Goal: Task Accomplishment & Management: Manage account settings

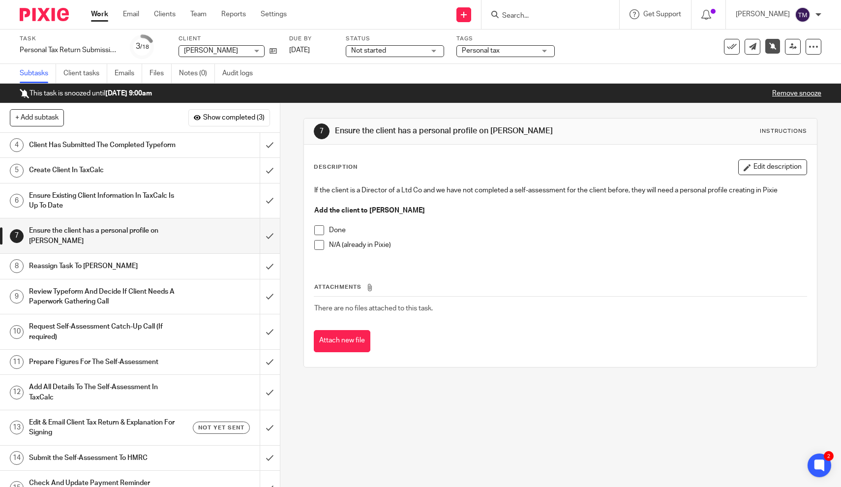
click at [537, 16] on input "Search" at bounding box center [545, 16] width 89 height 9
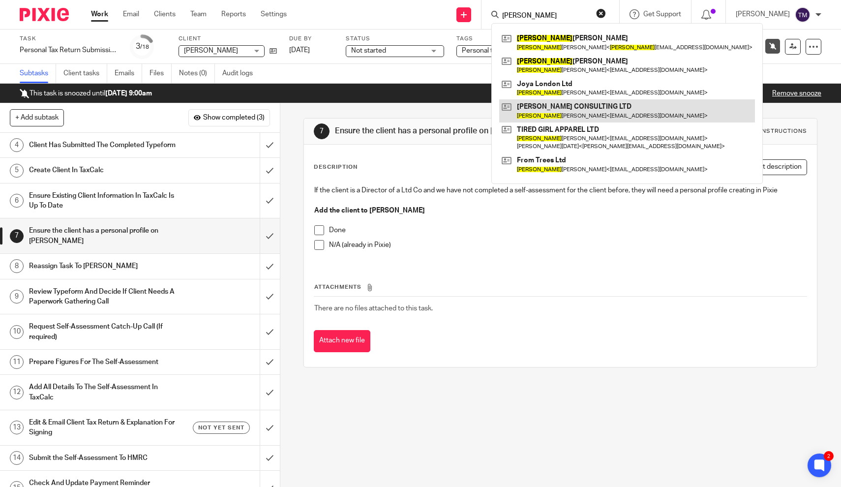
type input "louise"
click at [567, 104] on link at bounding box center [627, 110] width 256 height 23
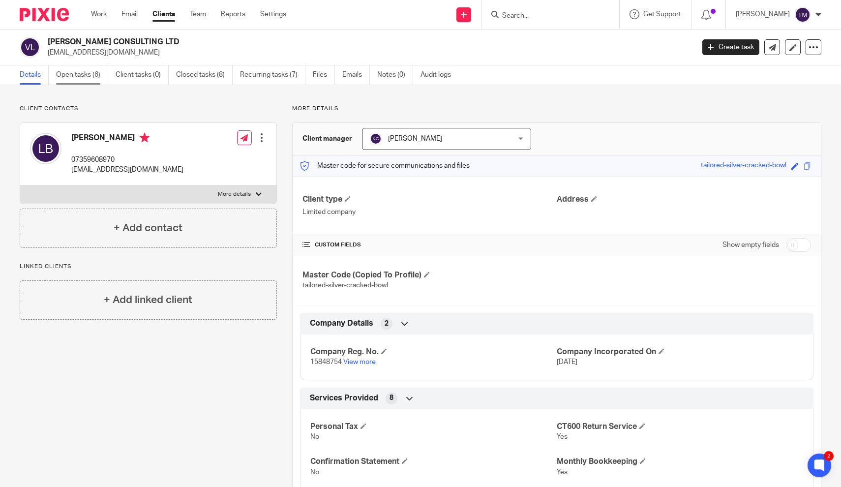
click at [80, 80] on link "Open tasks (6)" at bounding box center [82, 74] width 52 height 19
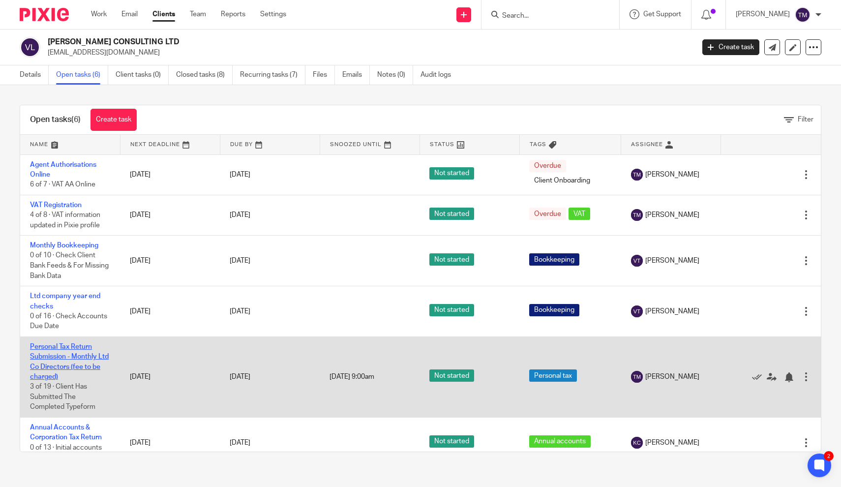
click at [64, 360] on link "Personal Tax Return Submission - Monthly Ltd Co Directors (fee to be charged)" at bounding box center [69, 361] width 79 height 37
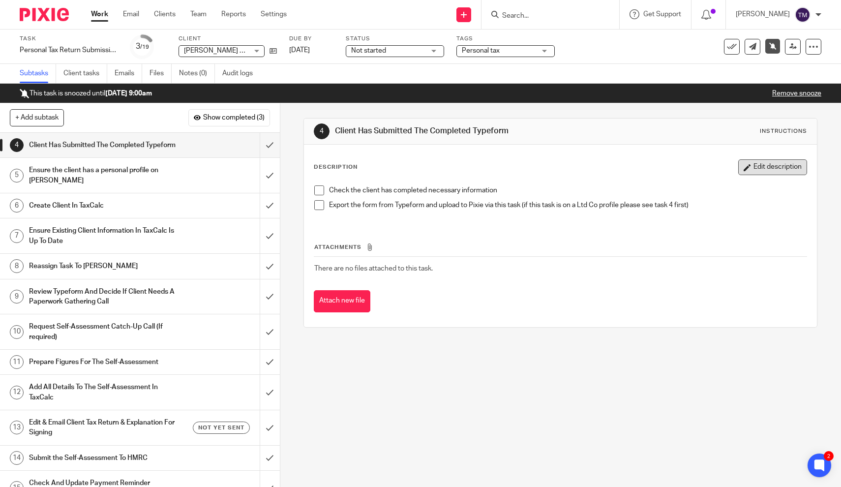
click at [770, 164] on button "Edit description" at bounding box center [772, 167] width 69 height 16
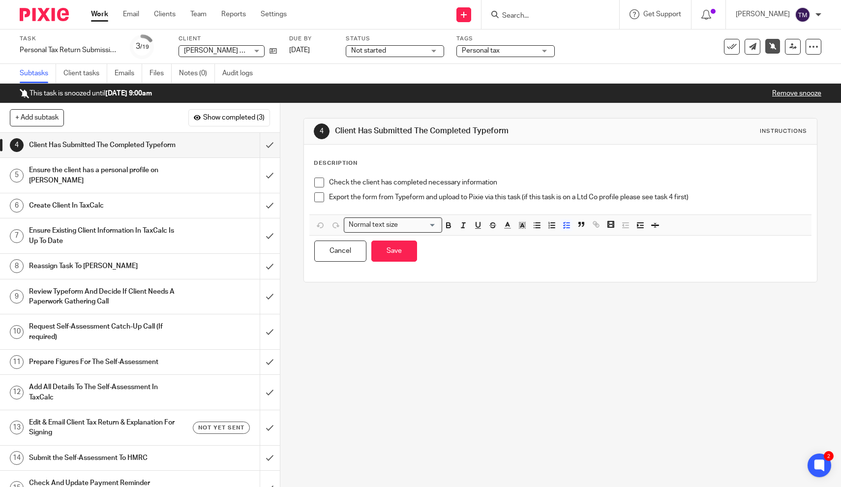
click at [706, 197] on p "Export the form from Typeform and upload to Pixie via this task (if this task i…" at bounding box center [567, 197] width 477 height 10
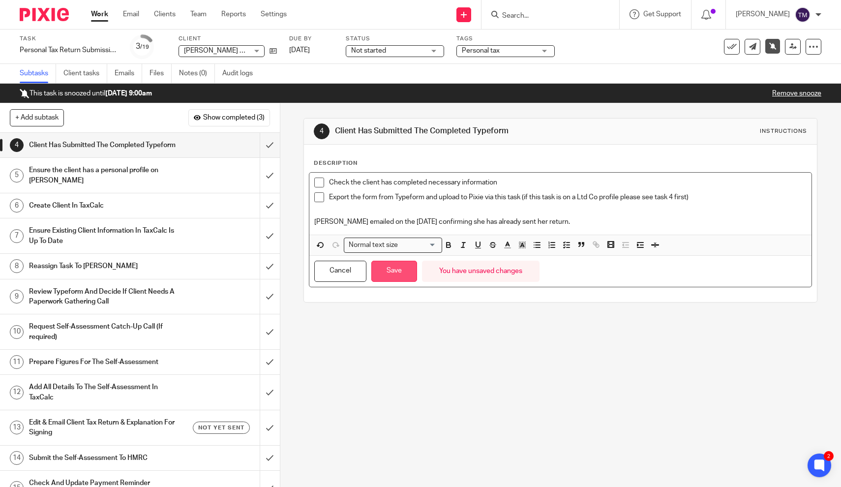
click at [394, 273] on button "Save" at bounding box center [394, 271] width 46 height 21
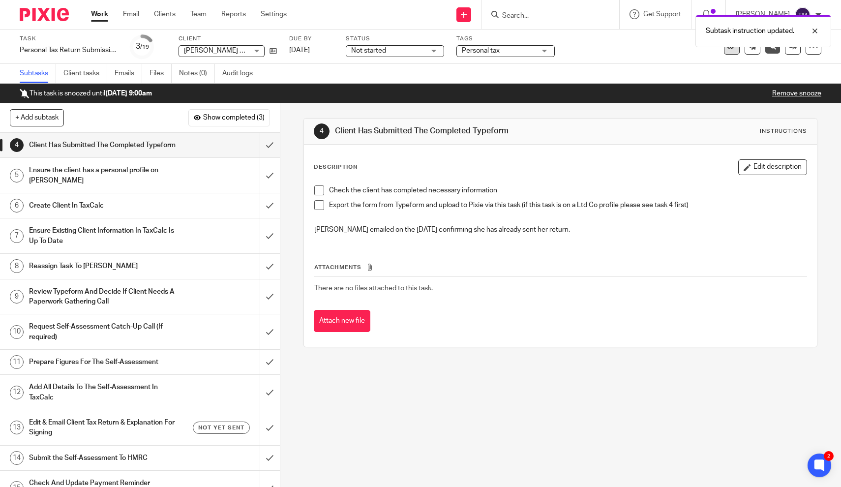
click at [729, 53] on button at bounding box center [732, 47] width 16 height 16
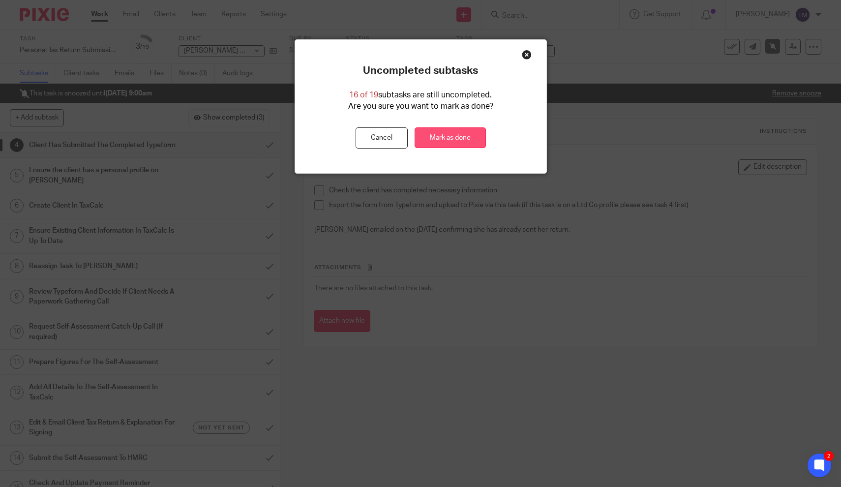
click at [461, 137] on link "Mark as done" at bounding box center [450, 137] width 71 height 21
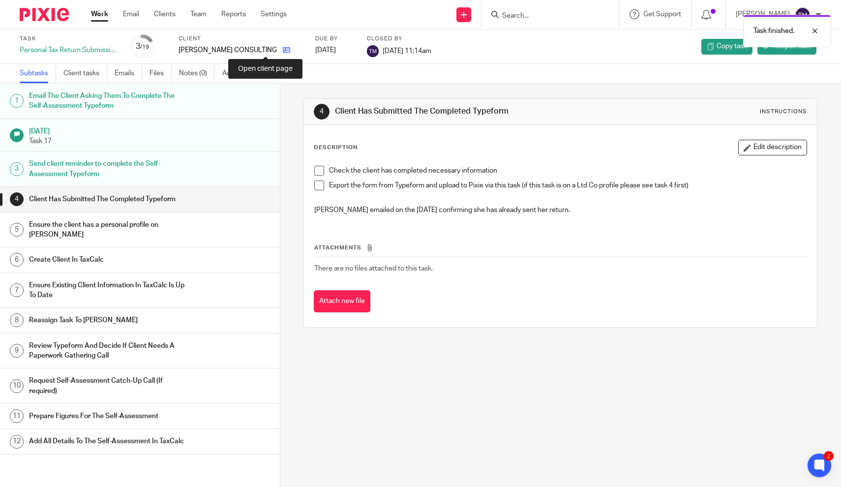
click at [283, 51] on icon at bounding box center [286, 49] width 7 height 7
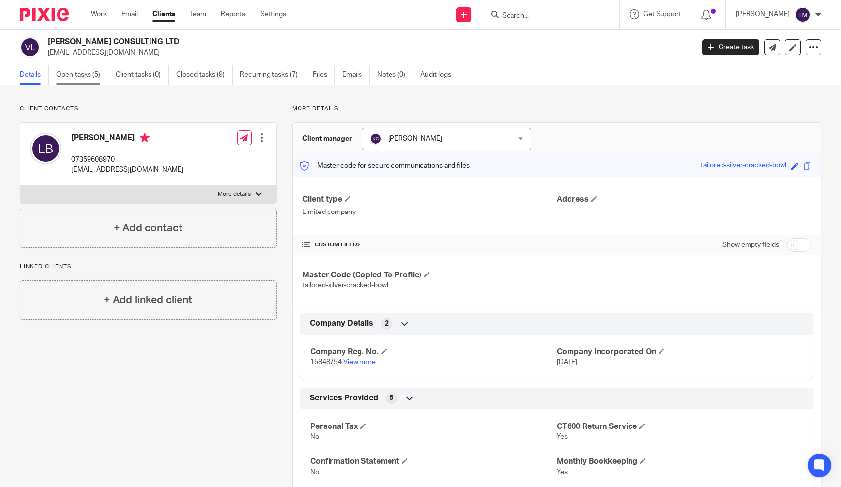
click at [71, 75] on link "Open tasks (5)" at bounding box center [82, 74] width 52 height 19
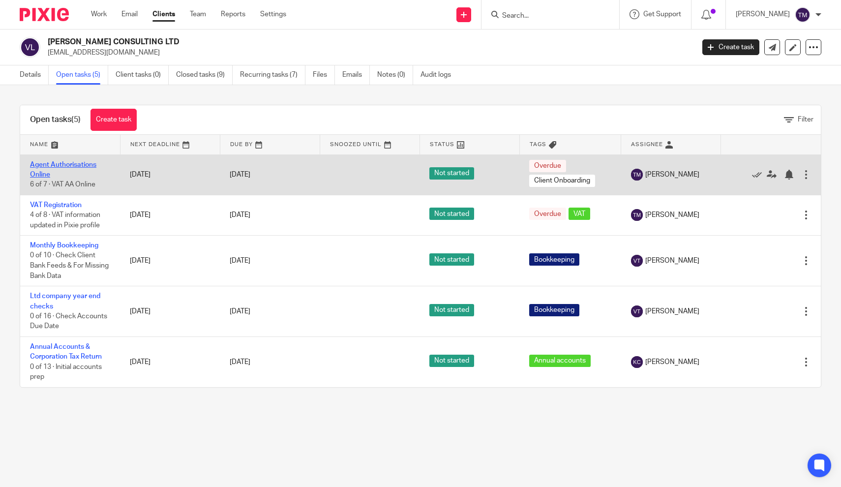
click at [67, 165] on link "Agent Authorisations Online" at bounding box center [63, 169] width 66 height 17
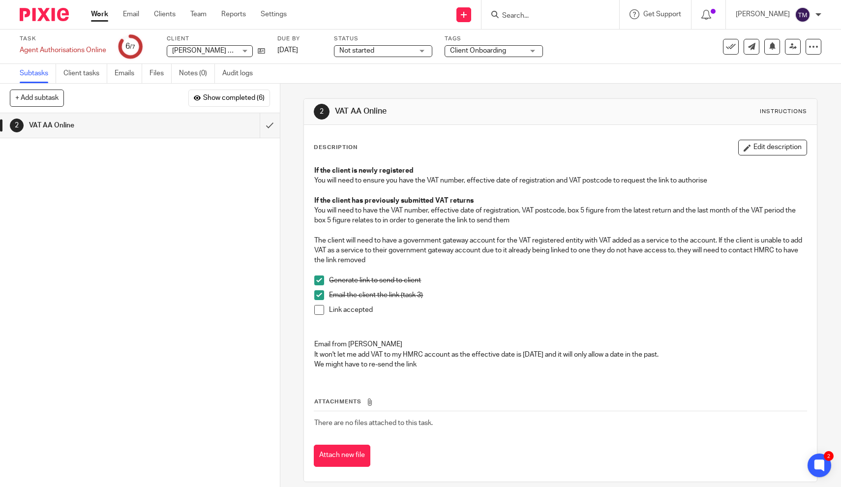
click at [101, 17] on link "Work" at bounding box center [99, 14] width 17 height 10
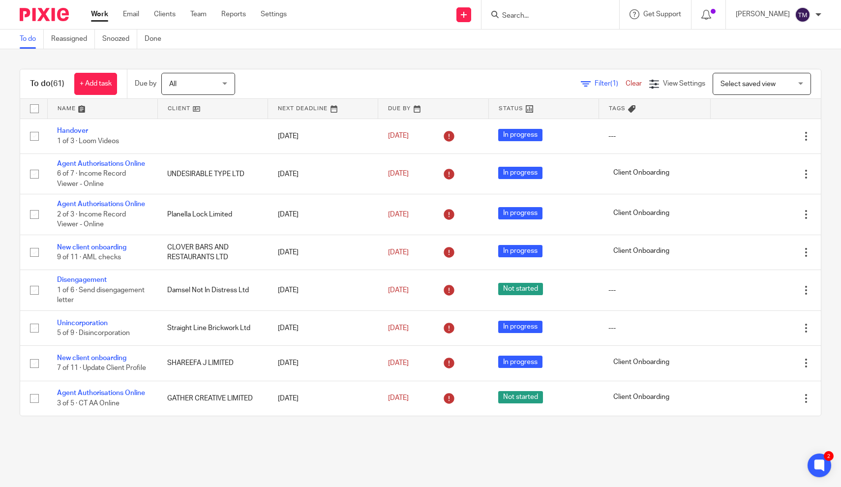
click at [531, 17] on input "Search" at bounding box center [545, 16] width 89 height 9
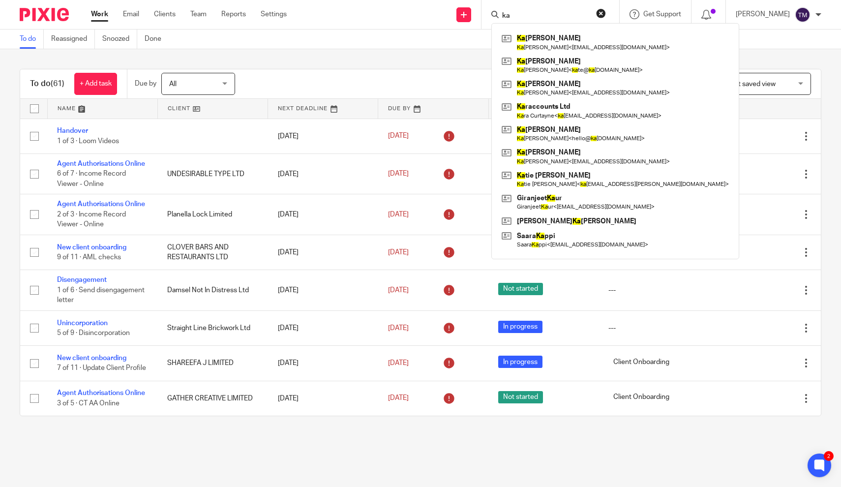
type input "k"
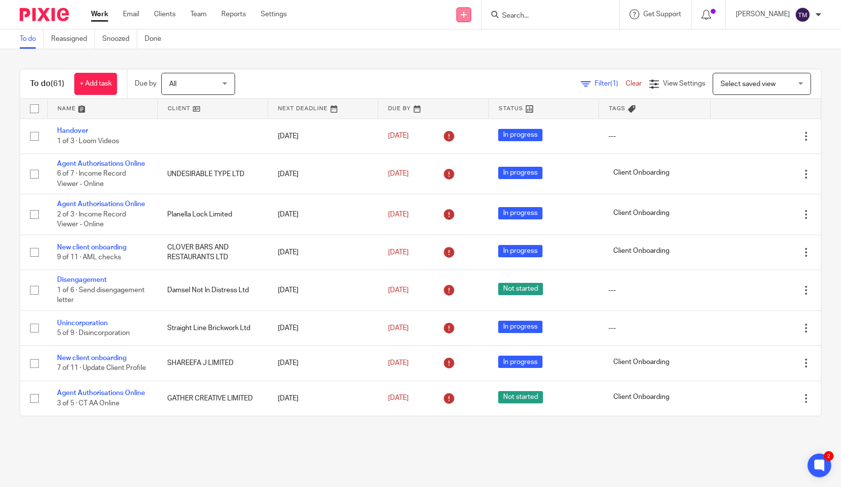
click at [471, 12] on link at bounding box center [463, 14] width 15 height 15
click at [465, 73] on link "Add client" at bounding box center [480, 75] width 69 height 14
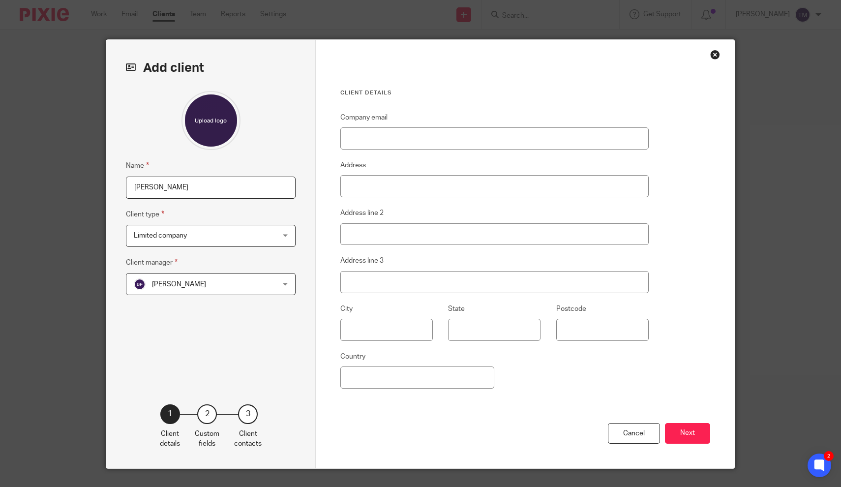
paste input "Gallagher"
type input "[PERSON_NAME]"
click at [217, 237] on span "Limited company" at bounding box center [198, 235] width 129 height 21
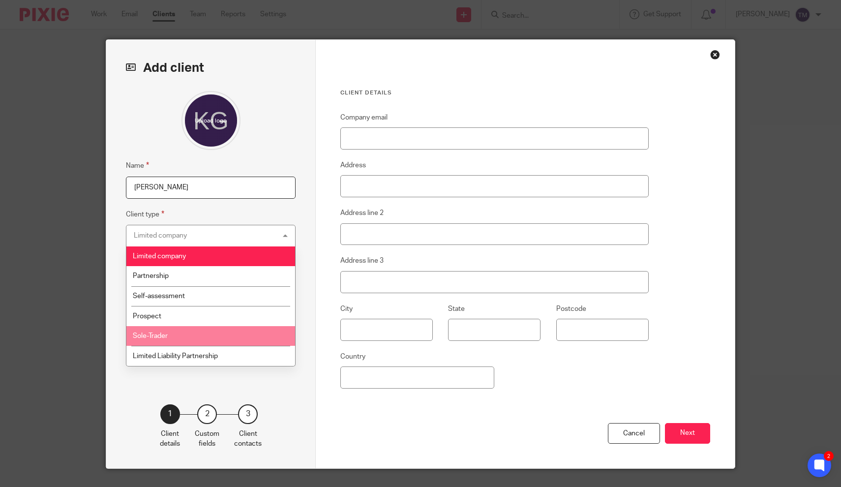
click at [166, 338] on span "Sole-Trader" at bounding box center [150, 335] width 35 height 7
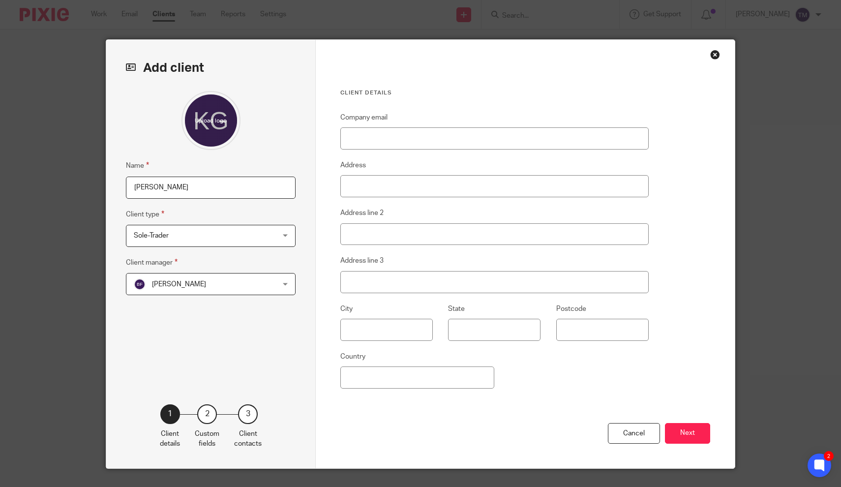
click at [264, 282] on div "Becki Freeman Becki Freeman" at bounding box center [211, 284] width 170 height 22
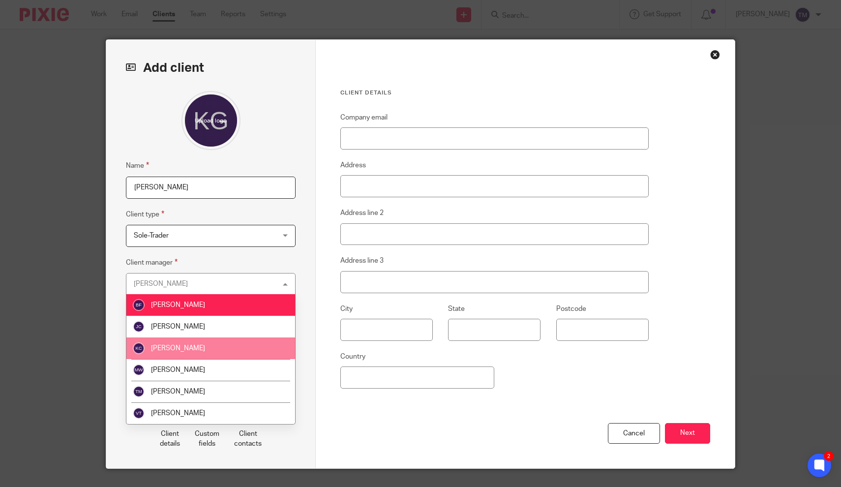
click at [208, 345] on li "[PERSON_NAME]" at bounding box center [210, 348] width 169 height 22
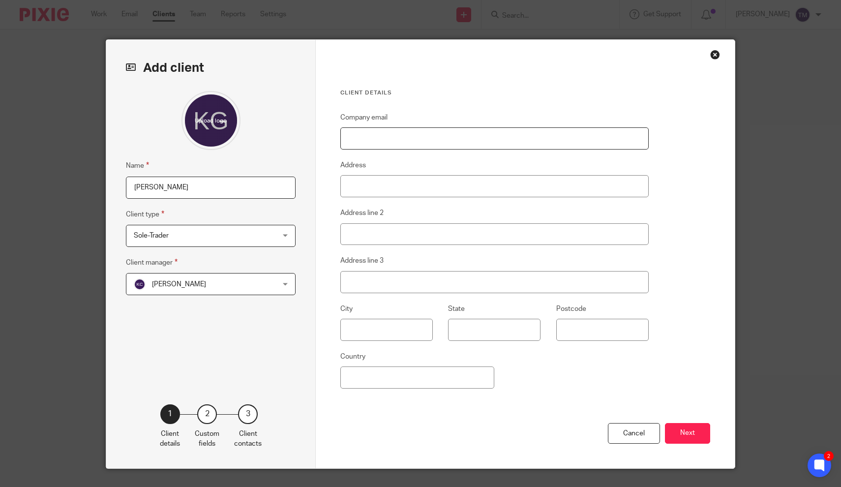
paste input "[EMAIL_ADDRESS][DOMAIN_NAME]"
type input "[EMAIL_ADDRESS][DOMAIN_NAME]"
click at [434, 104] on div "Client details Company email gall4961@live.com Address Address line 2 Address l…" at bounding box center [494, 256] width 308 height 334
click at [690, 430] on button "Next" at bounding box center [687, 433] width 45 height 21
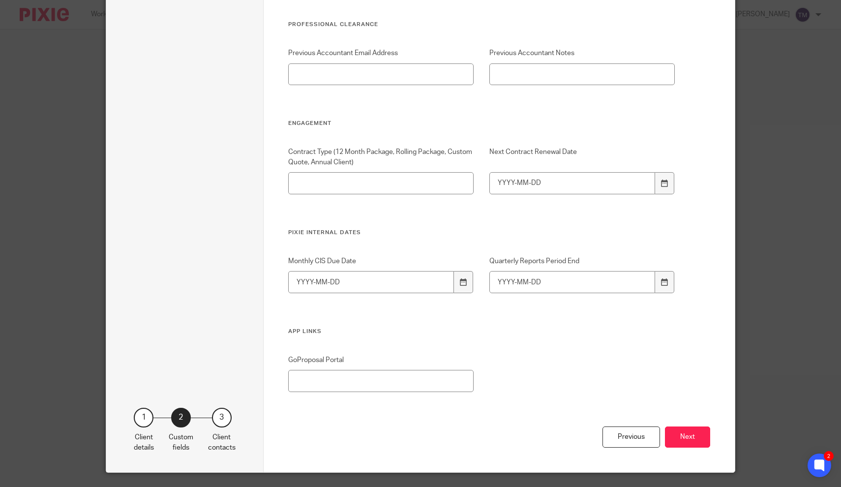
scroll to position [1882, 0]
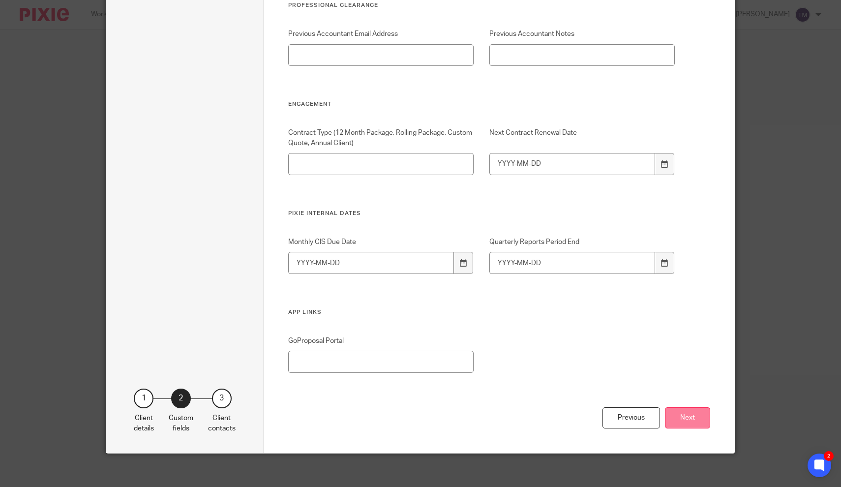
click at [677, 415] on button "Next" at bounding box center [687, 417] width 45 height 21
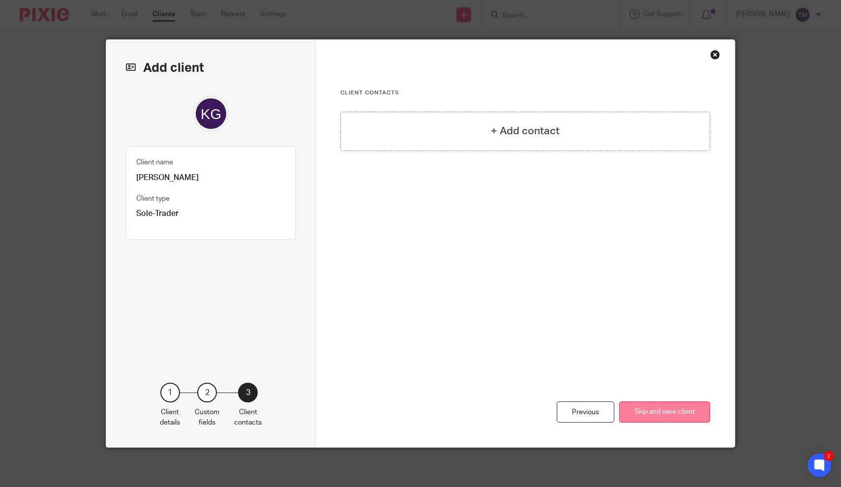
click at [668, 416] on button "Skip and save client" at bounding box center [664, 411] width 91 height 21
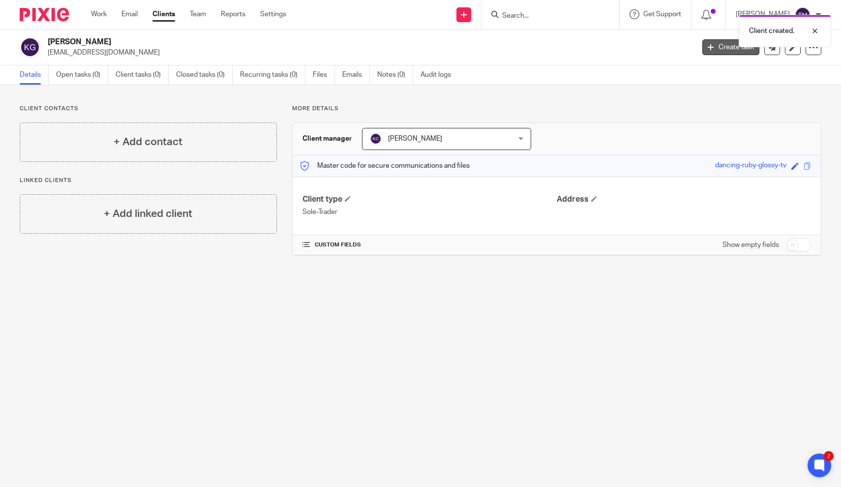
click at [723, 49] on link "Create task" at bounding box center [730, 47] width 57 height 16
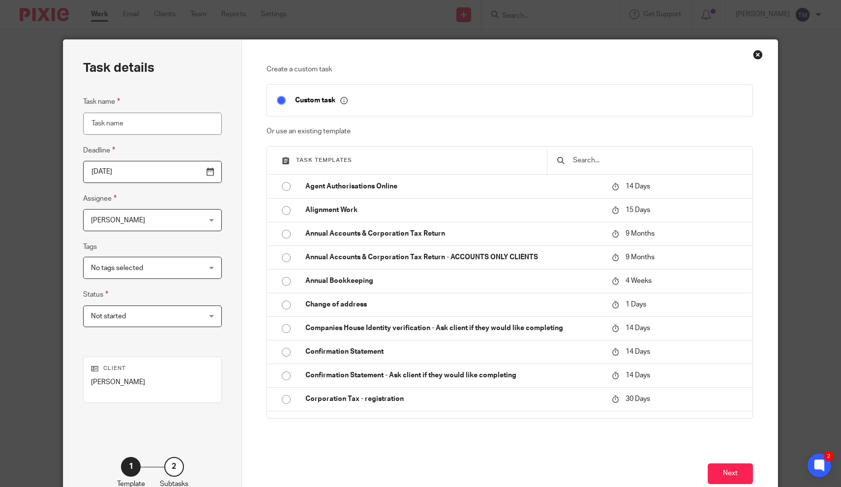
click at [584, 156] on input "text" at bounding box center [657, 160] width 170 height 11
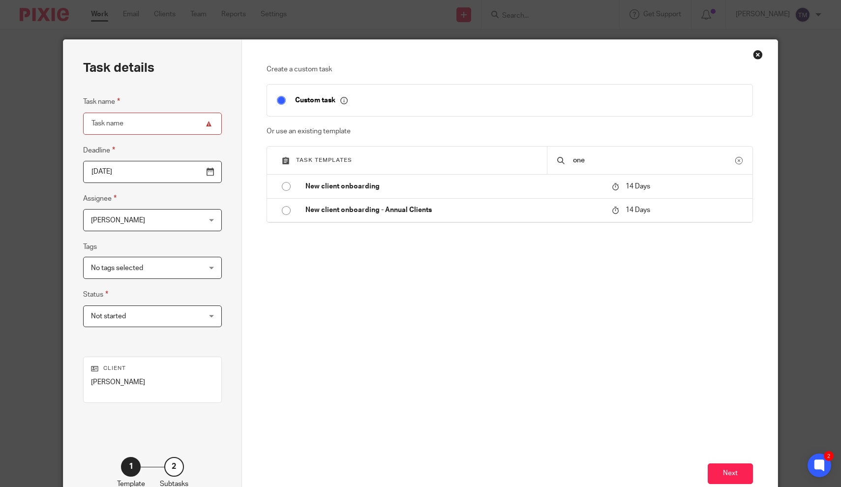
type input "one"
drag, startPoint x: 585, startPoint y: 157, endPoint x: 288, endPoint y: 187, distance: 298.1
click at [0, 0] on input "radio" at bounding box center [0, 0] width 0 height 0
type input "2025-09-16"
type input "Postponed VAT accounting statements - Monthly Reminder"
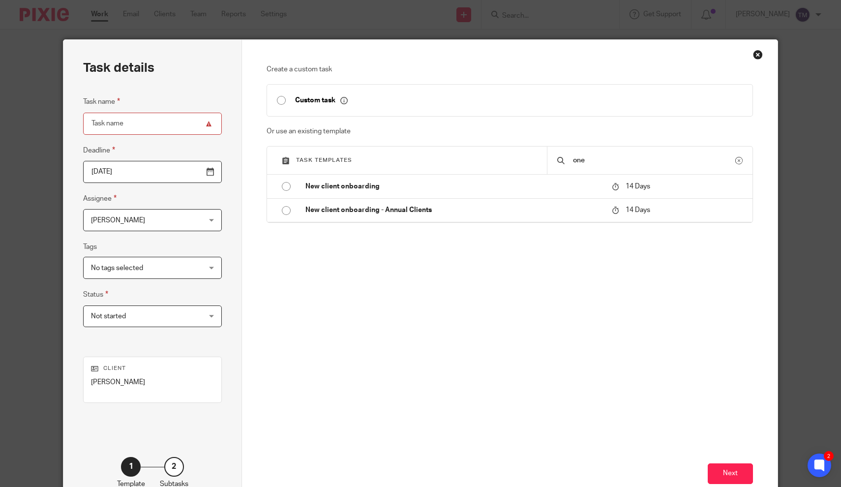
checkbox input "false"
radio input "false"
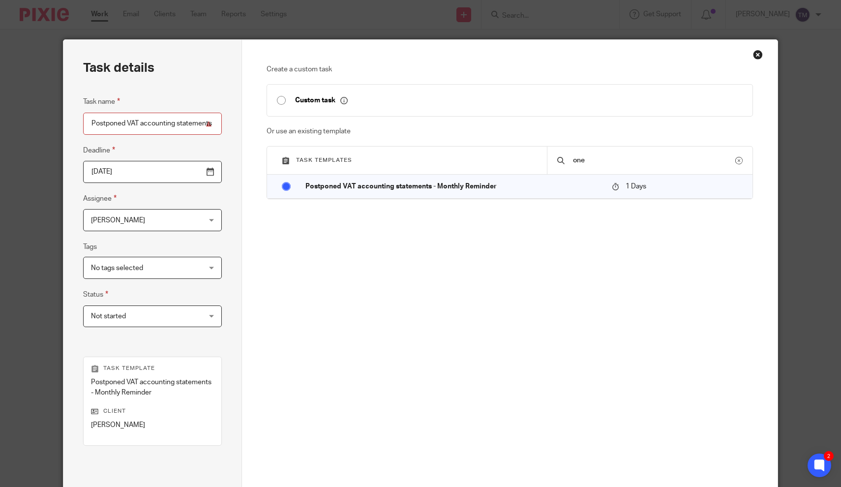
click at [601, 160] on input "one" at bounding box center [653, 160] width 163 height 11
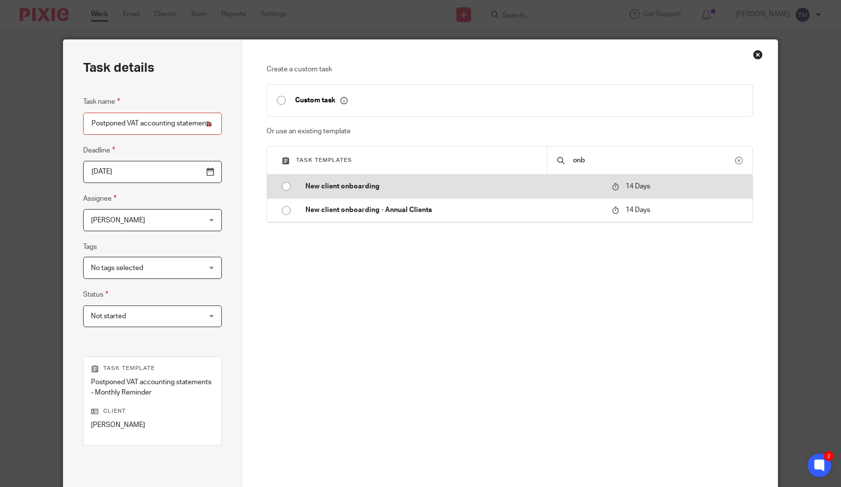
type input "onb"
click at [289, 188] on input "radio" at bounding box center [286, 186] width 19 height 19
type input "2025-09-29"
type input "New client onboarding"
radio input "false"
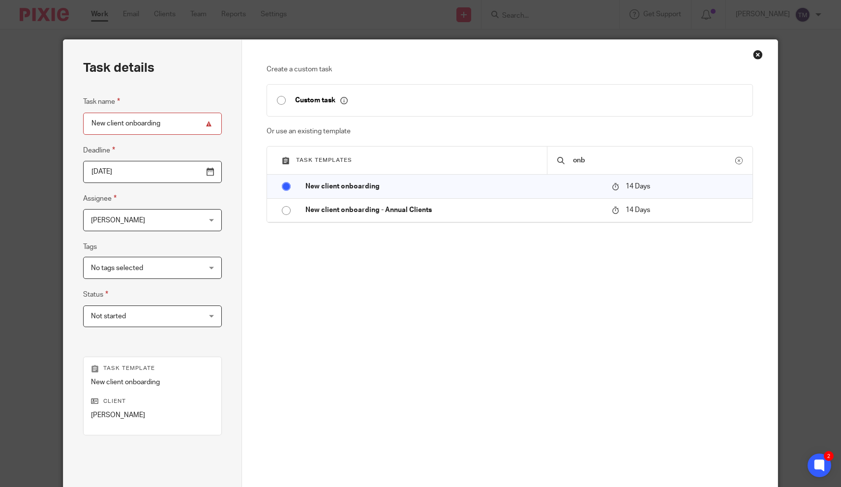
click at [179, 197] on fieldset "Assignee Taylor Moss Taylor Moss Client manager Becki Freeman Josh Charlton Kar…" at bounding box center [152, 212] width 139 height 38
click at [184, 318] on span "Not started" at bounding box center [143, 316] width 104 height 21
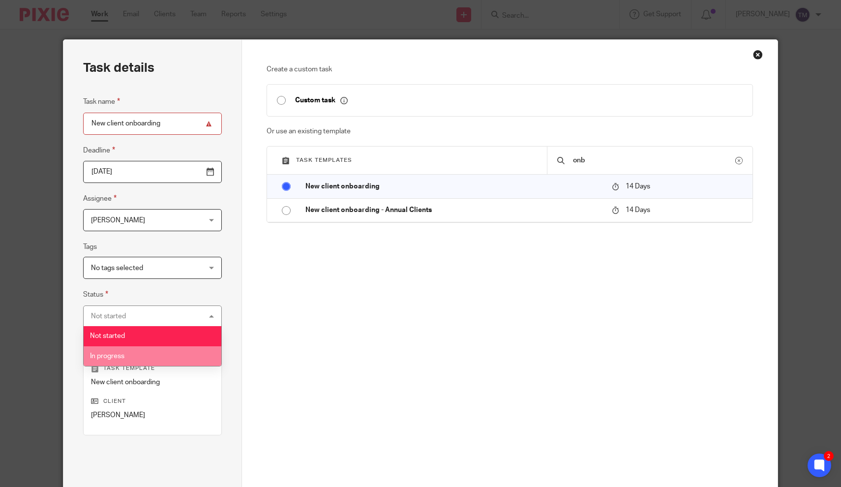
click at [164, 357] on li "In progress" at bounding box center [153, 356] width 138 height 20
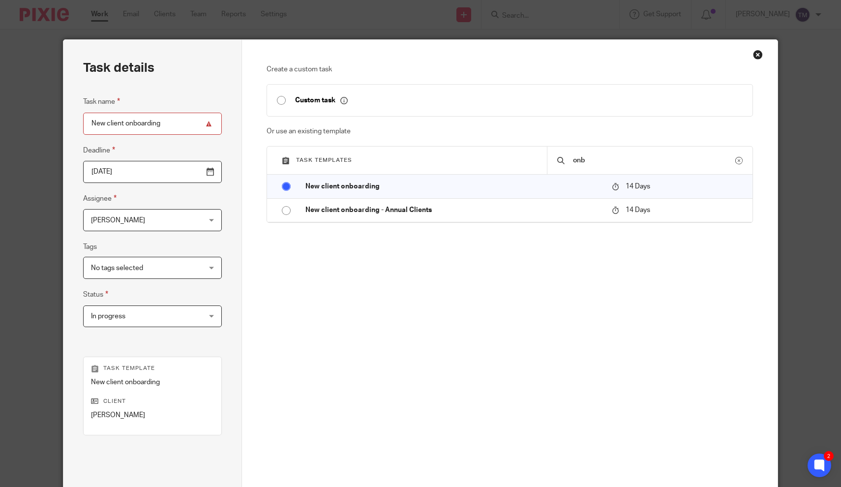
click at [187, 319] on span "In progress" at bounding box center [143, 316] width 104 height 21
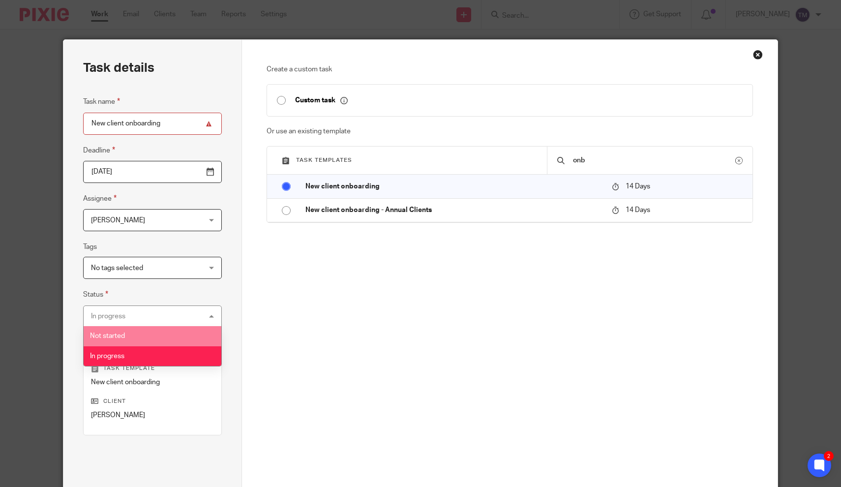
click at [169, 334] on li "Not started" at bounding box center [153, 336] width 138 height 20
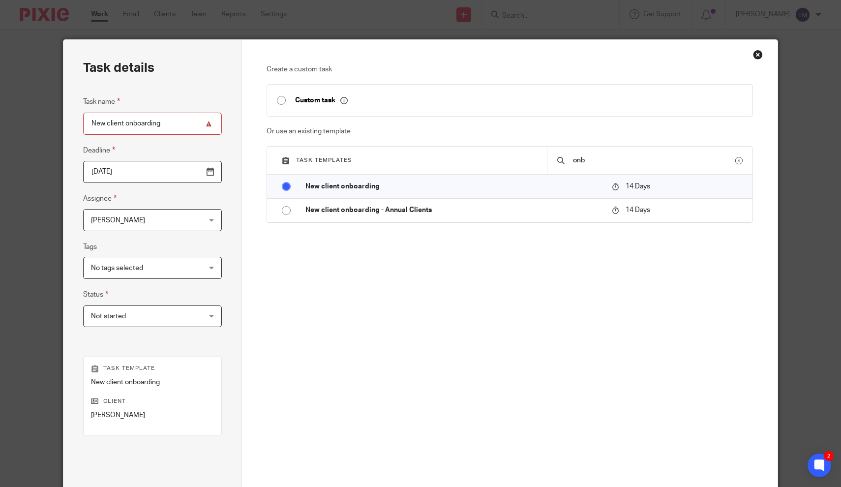
click at [198, 340] on div "Task details Task name New client onboarding Deadline 2025-09-29 Assignee Taylo…" at bounding box center [152, 291] width 179 height 502
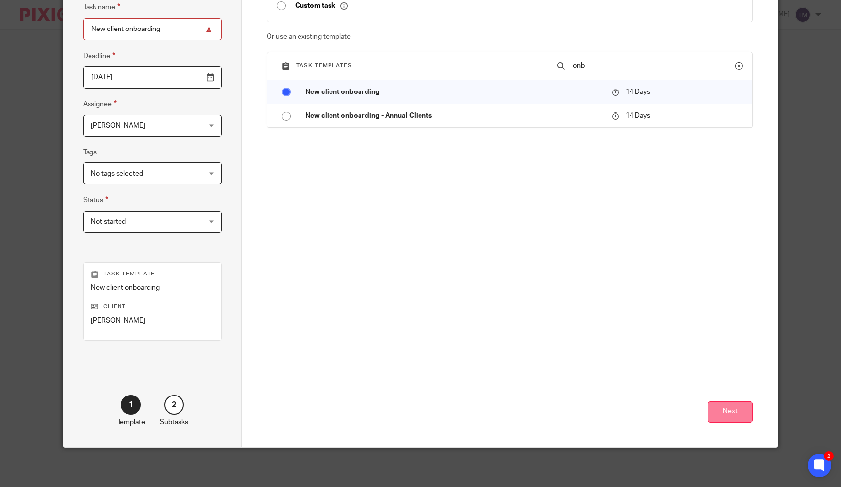
scroll to position [93, 0]
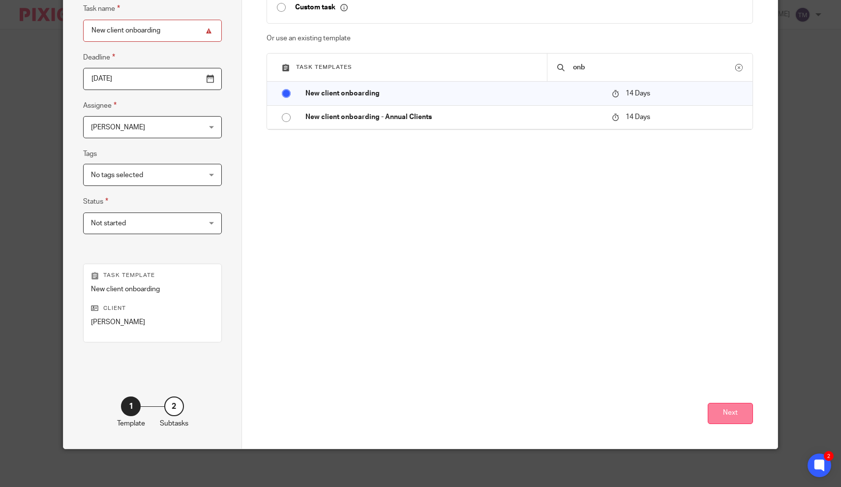
click at [724, 410] on button "Next" at bounding box center [730, 413] width 45 height 21
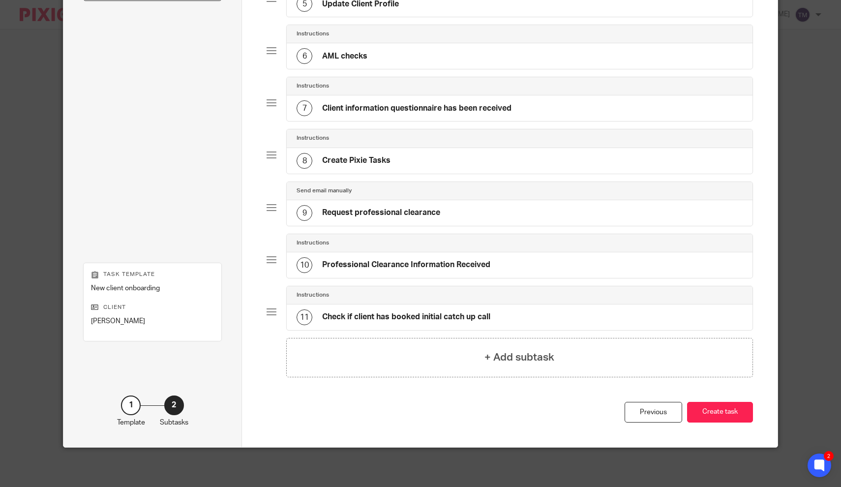
scroll to position [326, 0]
click at [712, 413] on button "Create task" at bounding box center [720, 412] width 66 height 21
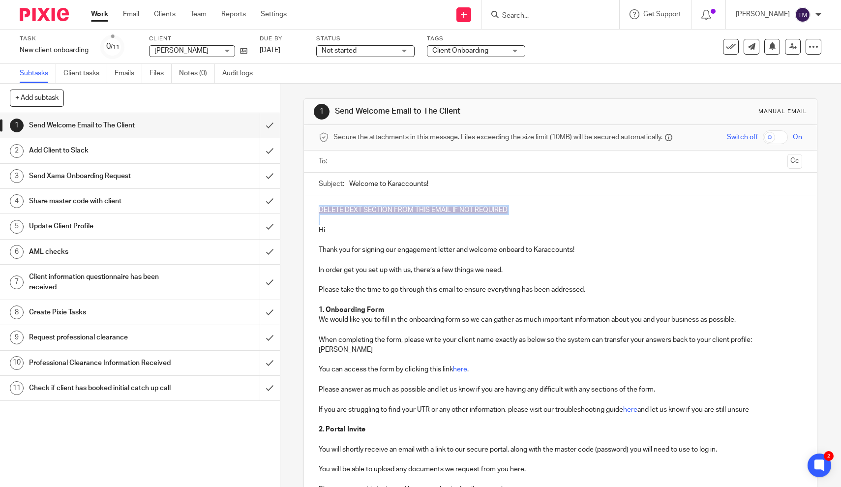
drag, startPoint x: 318, startPoint y: 219, endPoint x: 309, endPoint y: 201, distance: 19.8
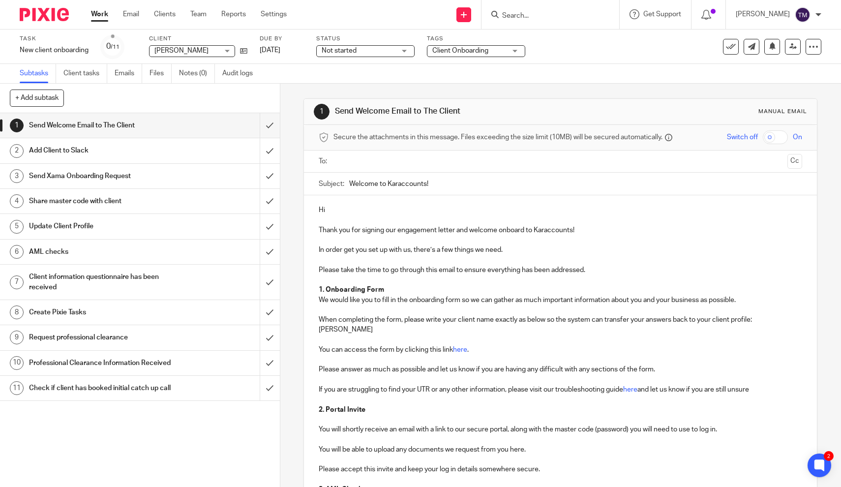
click at [363, 158] on input "text" at bounding box center [560, 161] width 447 height 11
click at [404, 273] on p "Please take the time to go through this email to ensure everything has been add…" at bounding box center [560, 272] width 483 height 10
click at [429, 396] on p at bounding box center [560, 401] width 483 height 10
click at [721, 352] on p "You can access the form by clicking this link here ." at bounding box center [560, 352] width 483 height 10
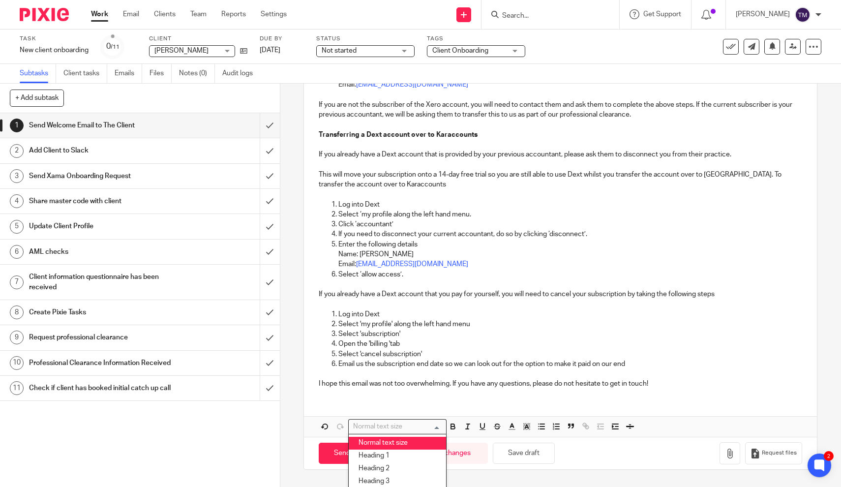
click at [624, 348] on ol "Log into Dext Select 'my profile' along the left hand menu Select 'subscription…" at bounding box center [560, 339] width 483 height 60
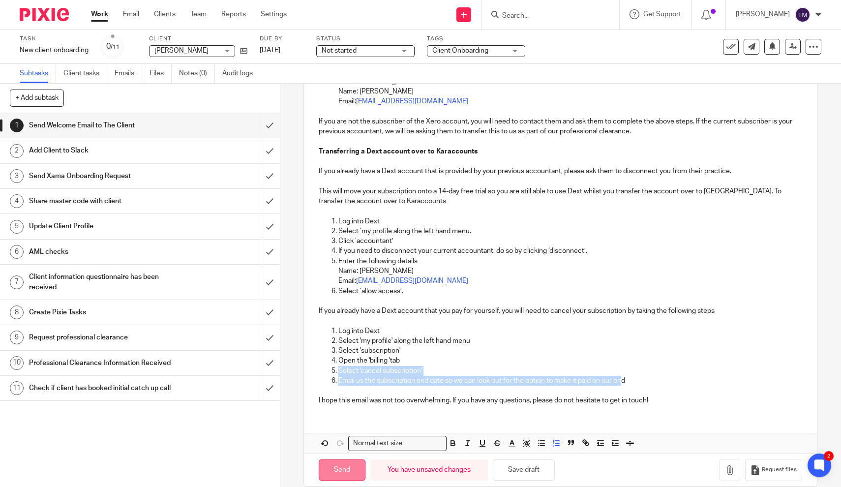
click at [348, 460] on input "Send" at bounding box center [342, 469] width 47 height 21
type input "Sent"
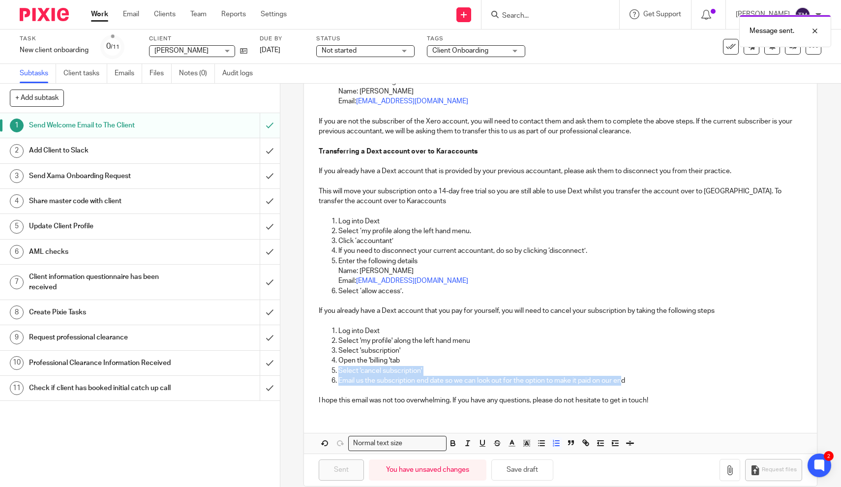
click at [79, 152] on h1 "Add Client to Slack" at bounding box center [103, 150] width 148 height 15
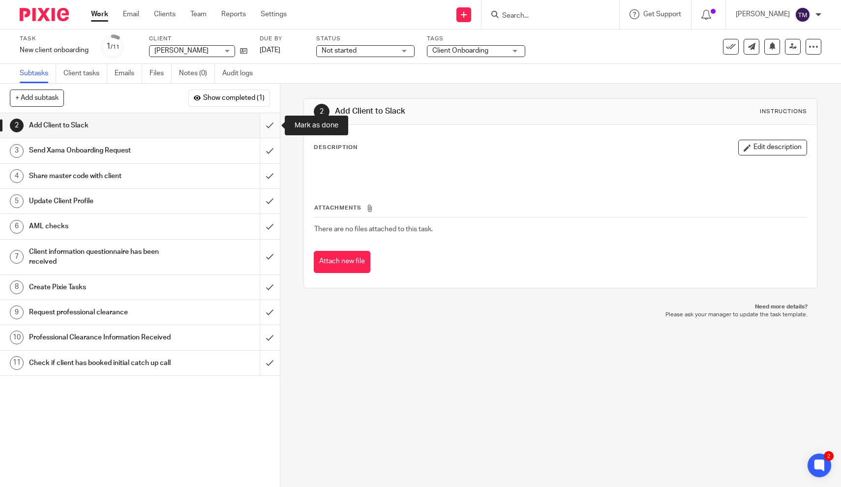
click at [269, 125] on input "submit" at bounding box center [140, 125] width 280 height 25
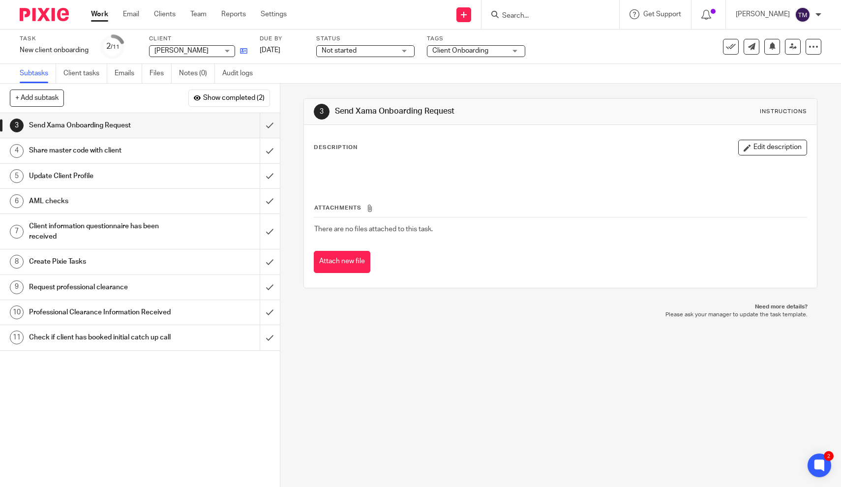
click at [246, 50] on icon at bounding box center [243, 50] width 7 height 7
click at [534, 20] on form at bounding box center [553, 14] width 105 height 12
click at [536, 14] on input "Search" at bounding box center [545, 16] width 89 height 9
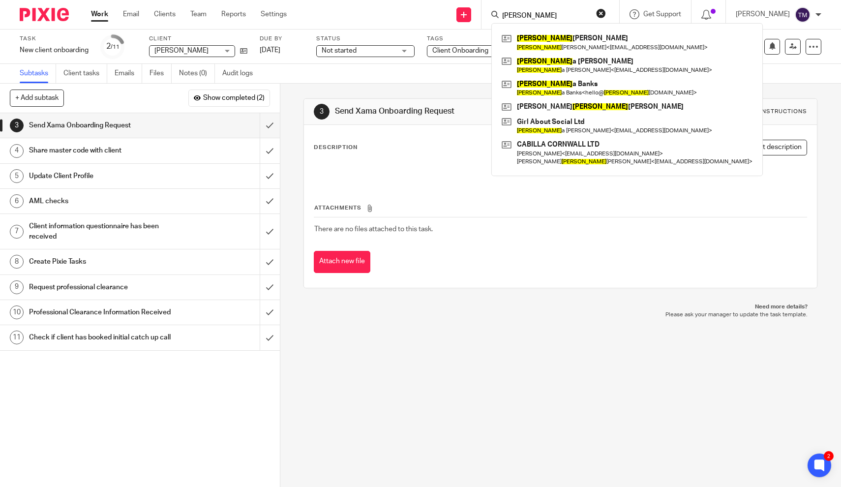
type input "karen"
click at [606, 16] on button "reset" at bounding box center [601, 13] width 10 height 10
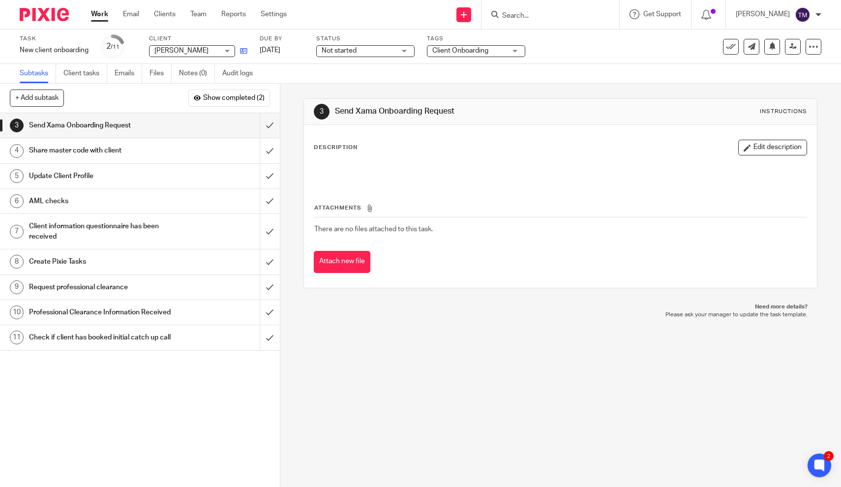
click at [244, 50] on icon at bounding box center [243, 50] width 7 height 7
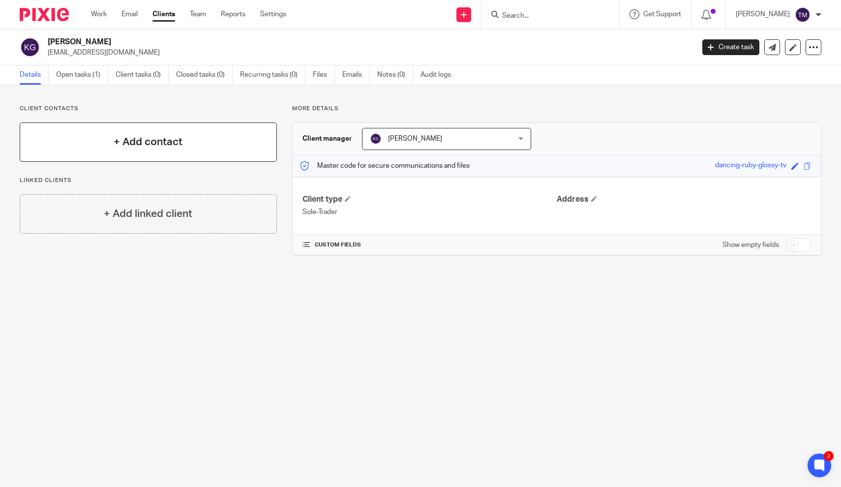
click at [179, 143] on h4 "+ Add contact" at bounding box center [148, 141] width 69 height 15
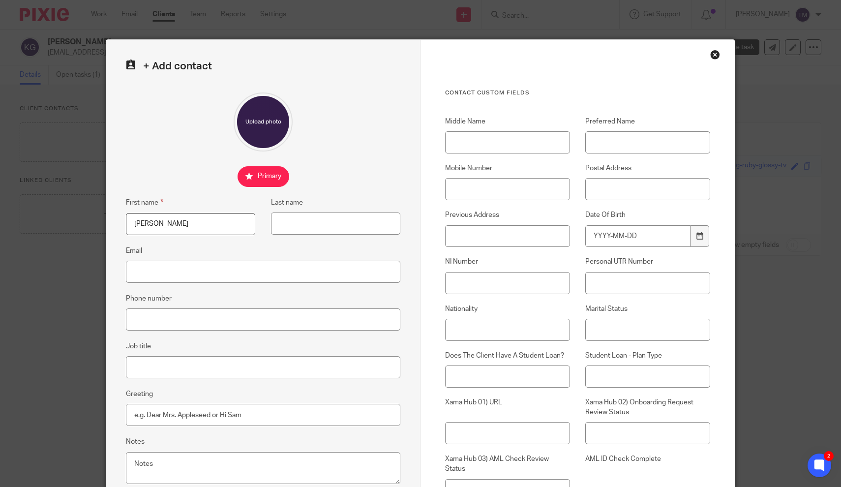
type input "[PERSON_NAME]"
paste input "[EMAIL_ADDRESS][DOMAIN_NAME]"
type input "[EMAIL_ADDRESS][DOMAIN_NAME]"
click at [334, 166] on fieldset at bounding box center [263, 176] width 274 height 21
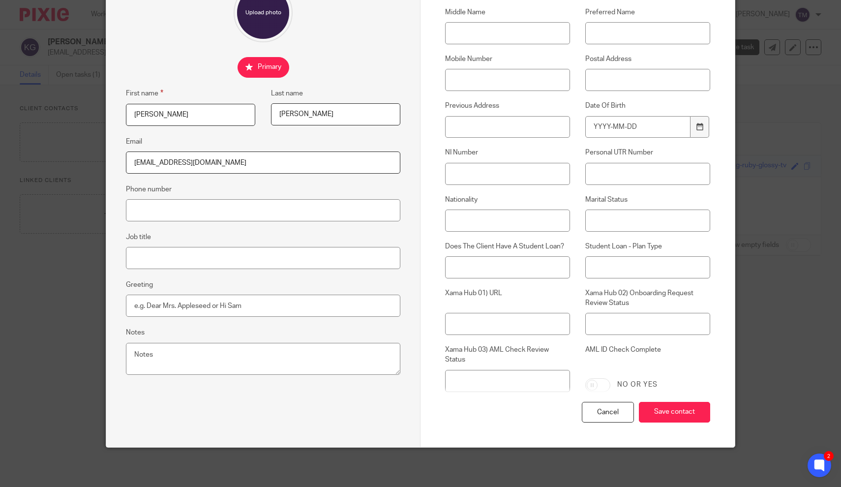
scroll to position [108, 0]
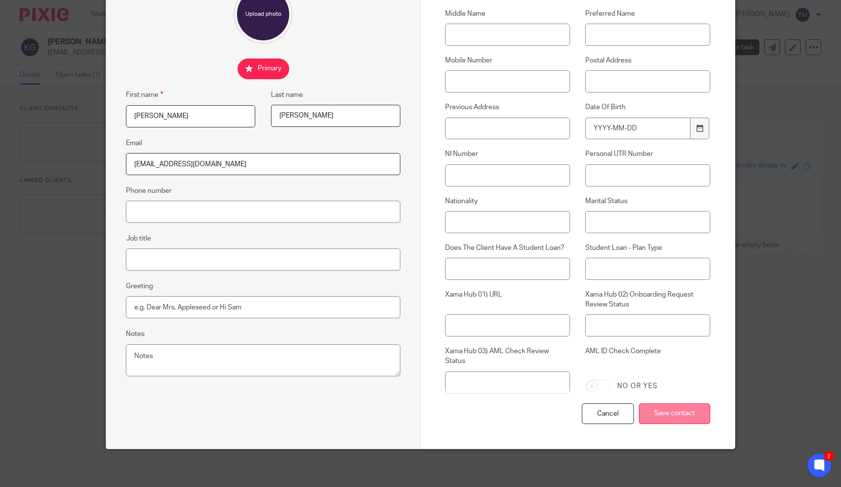
click at [654, 405] on input "Save contact" at bounding box center [674, 413] width 71 height 21
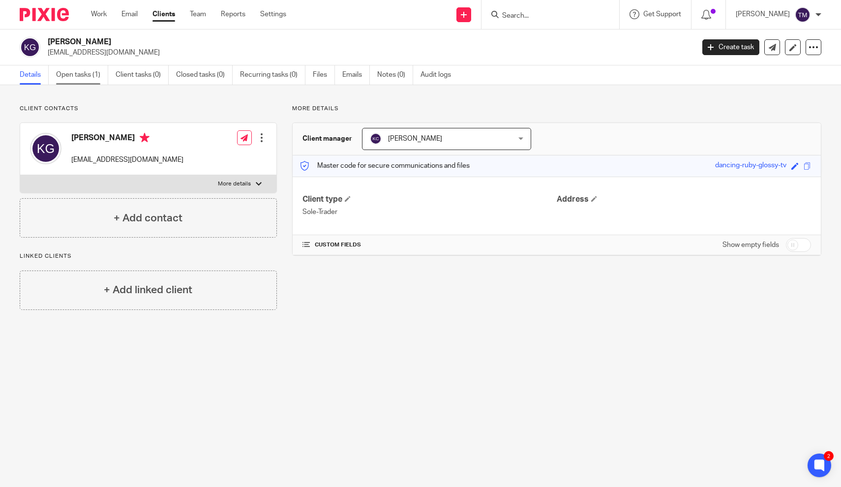
click at [93, 79] on link "Open tasks (1)" at bounding box center [82, 74] width 52 height 19
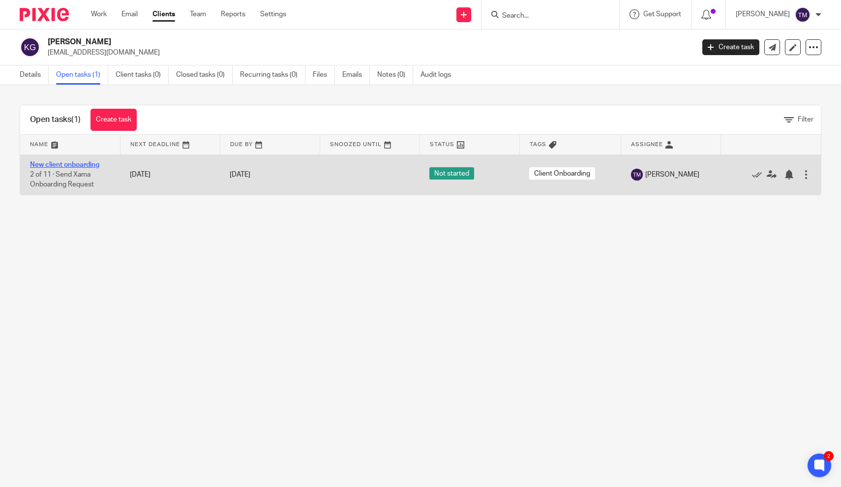
click at [87, 163] on link "New client onboarding" at bounding box center [64, 164] width 69 height 7
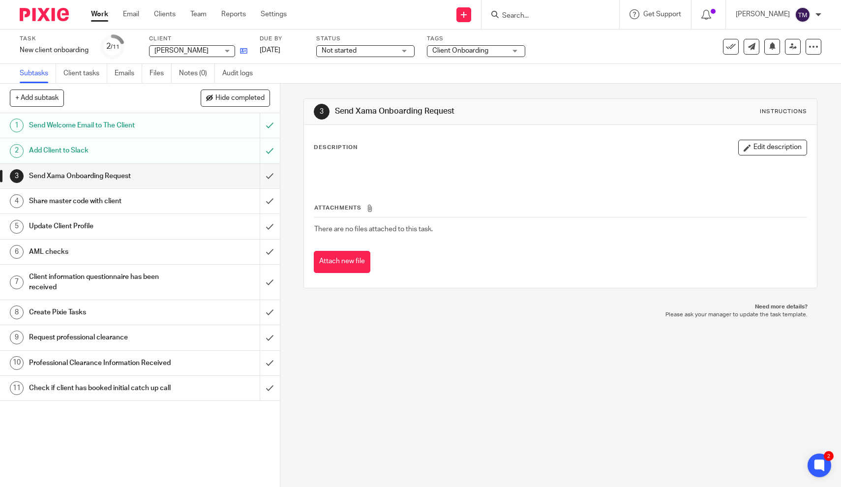
click at [245, 52] on icon at bounding box center [243, 50] width 7 height 7
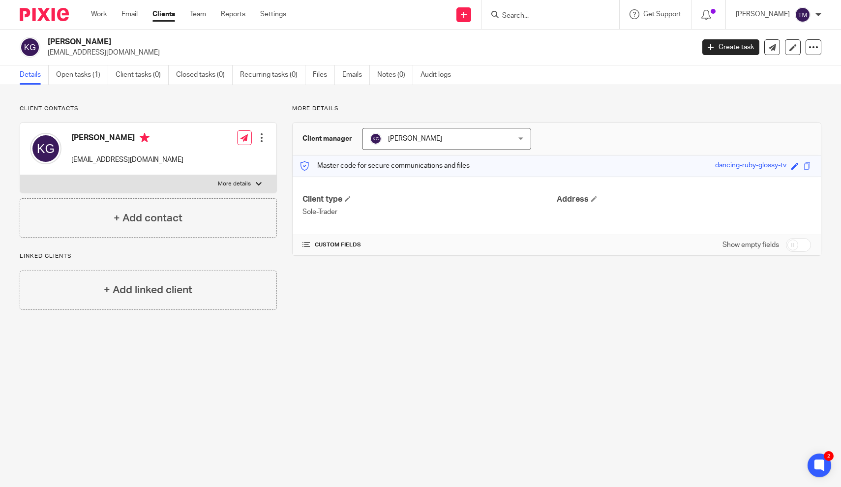
drag, startPoint x: 702, startPoint y: 166, endPoint x: 787, endPoint y: 167, distance: 85.1
click at [787, 167] on div "Master code for secure communications and files dancing-ruby-glossy-tv Save dan…" at bounding box center [557, 165] width 528 height 21
copy div "dancing-ruby-glossy-tv"
click at [60, 70] on link "Open tasks (1)" at bounding box center [82, 74] width 52 height 19
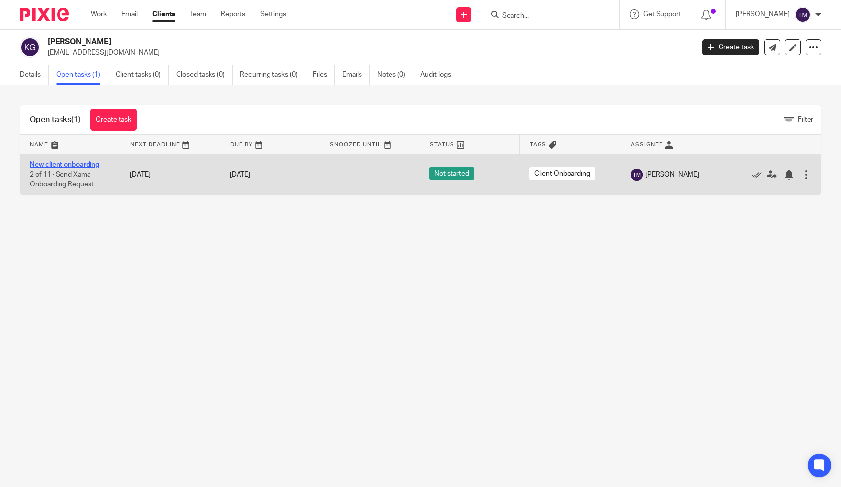
click at [86, 166] on link "New client onboarding" at bounding box center [64, 164] width 69 height 7
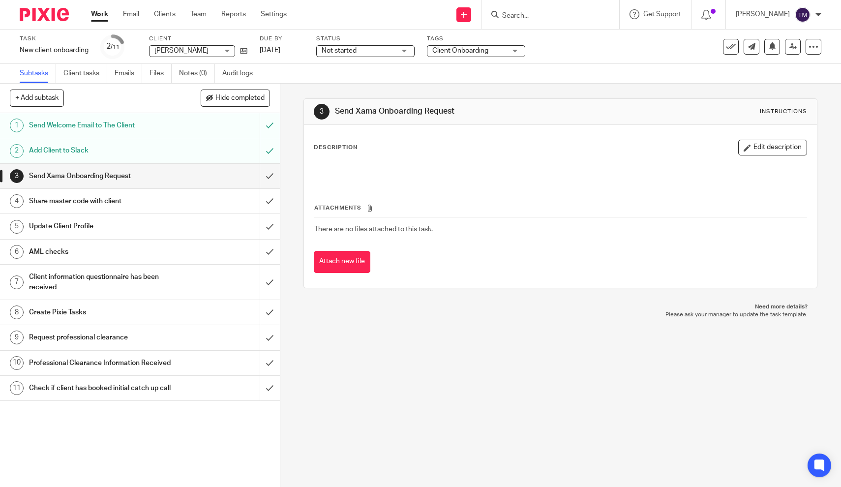
click at [95, 201] on h1 "Share master code with client" at bounding box center [103, 201] width 148 height 15
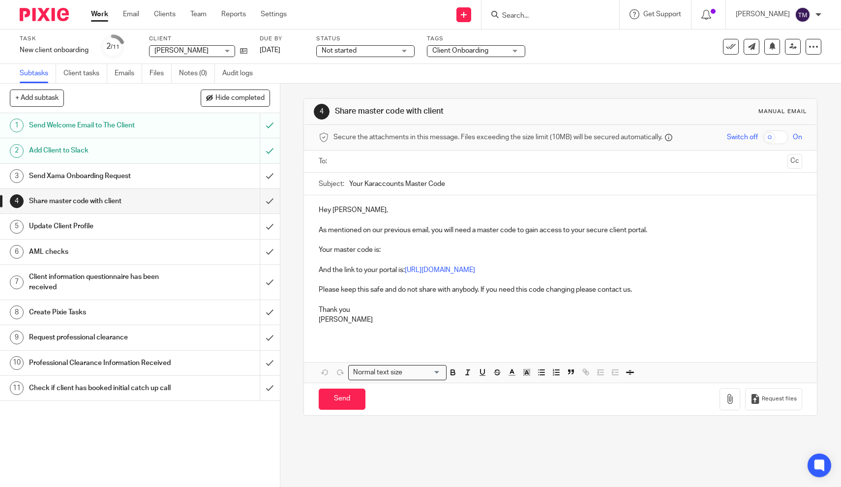
click at [357, 162] on input "text" at bounding box center [560, 161] width 447 height 11
click at [397, 247] on p "Your master code is:" at bounding box center [560, 252] width 483 height 10
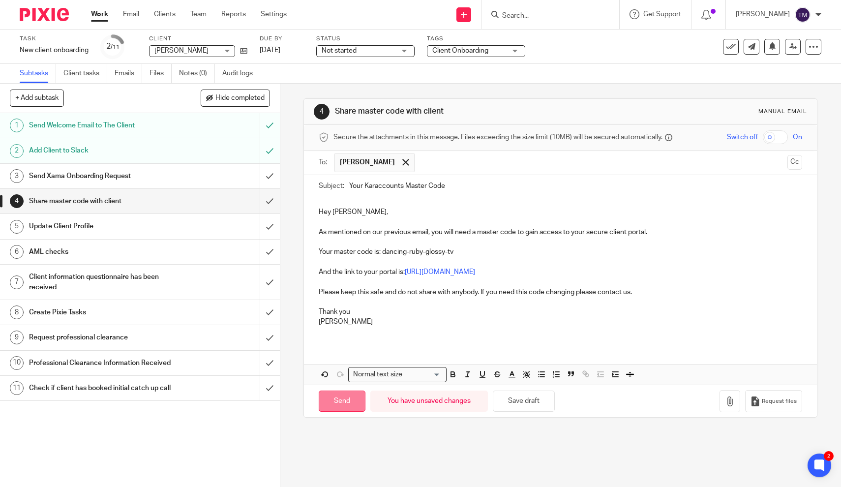
click at [342, 404] on input "Send" at bounding box center [342, 400] width 47 height 21
type input "Sent"
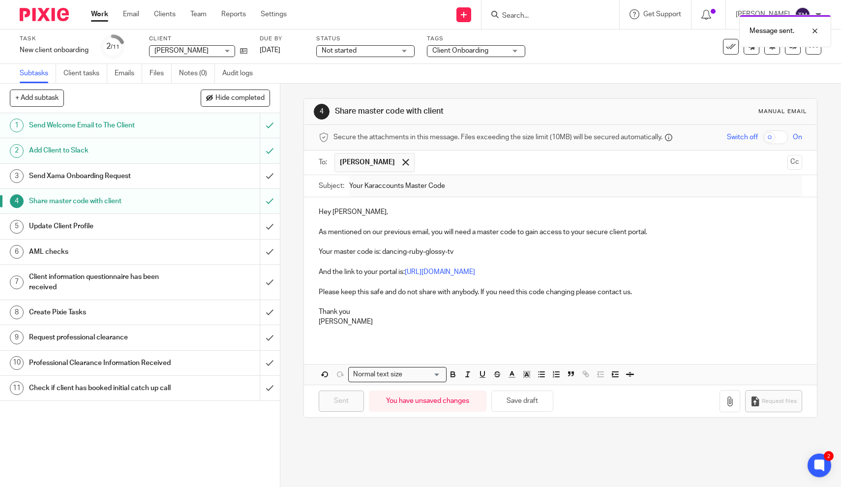
click at [89, 225] on h1 "Update Client Profile" at bounding box center [103, 226] width 148 height 15
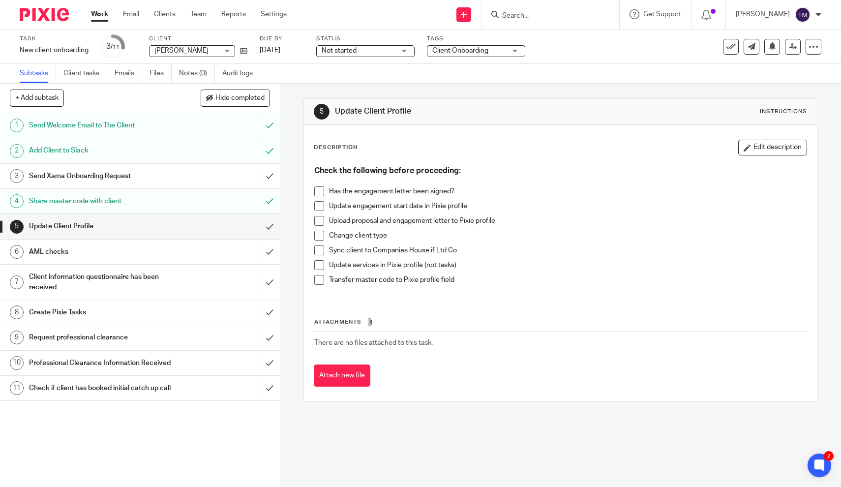
click at [536, 12] on input "Search" at bounding box center [545, 16] width 89 height 9
click at [321, 191] on span at bounding box center [319, 191] width 10 height 10
click at [320, 206] on span at bounding box center [319, 206] width 10 height 10
click at [340, 372] on button "Attach new file" at bounding box center [342, 375] width 57 height 22
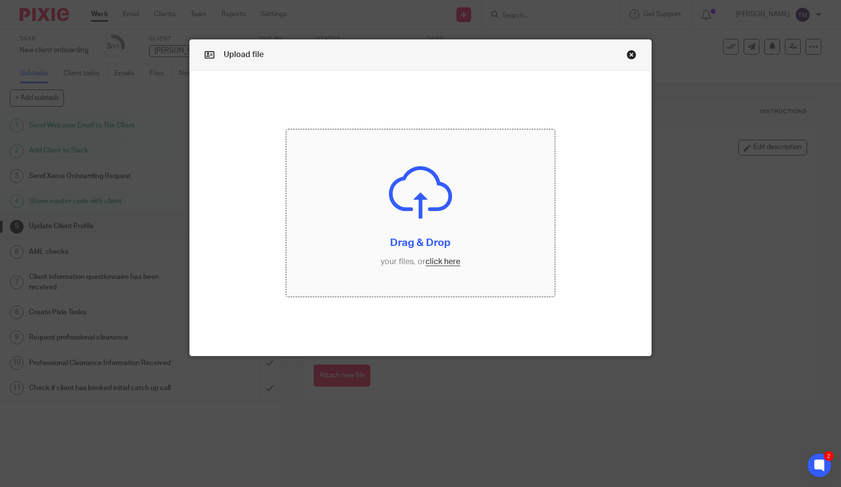
click at [405, 244] on input "file" at bounding box center [420, 213] width 268 height 168
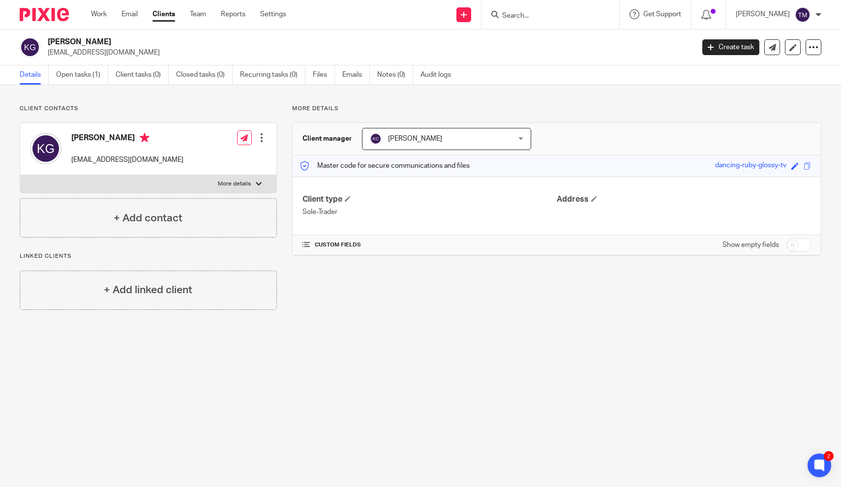
click at [804, 250] on input "checkbox" at bounding box center [798, 245] width 25 height 14
checkbox input "true"
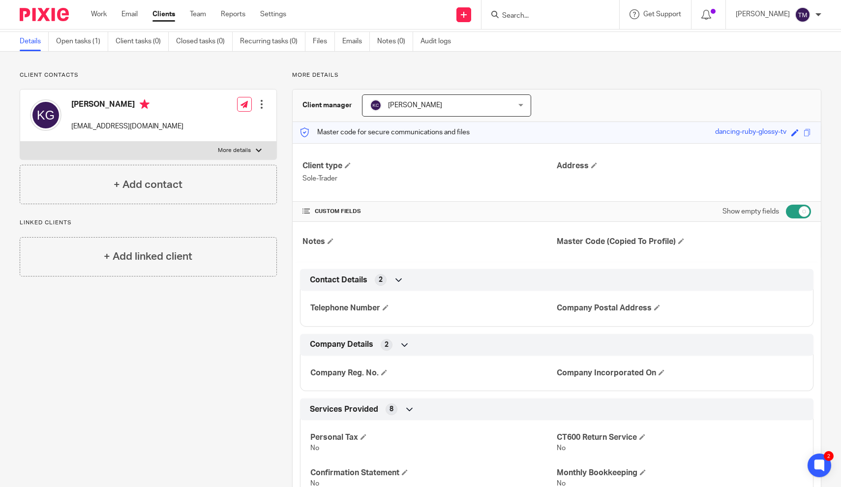
scroll to position [32, 0]
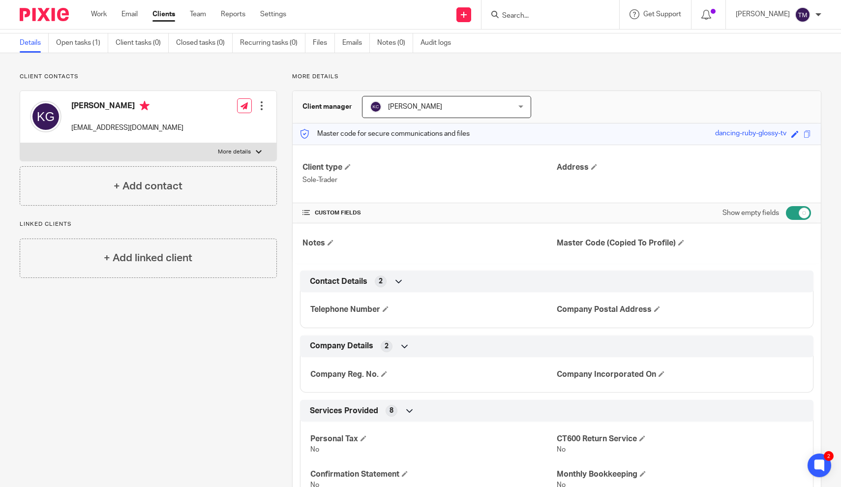
drag, startPoint x: 788, startPoint y: 133, endPoint x: 713, endPoint y: 135, distance: 75.3
click at [713, 135] on div "Master code for secure communications and files dancing-ruby-glossy-tv Save dan…" at bounding box center [557, 133] width 528 height 21
copy div "dancing-ruby-glossy-tv"
click at [683, 242] on span at bounding box center [681, 242] width 6 height 6
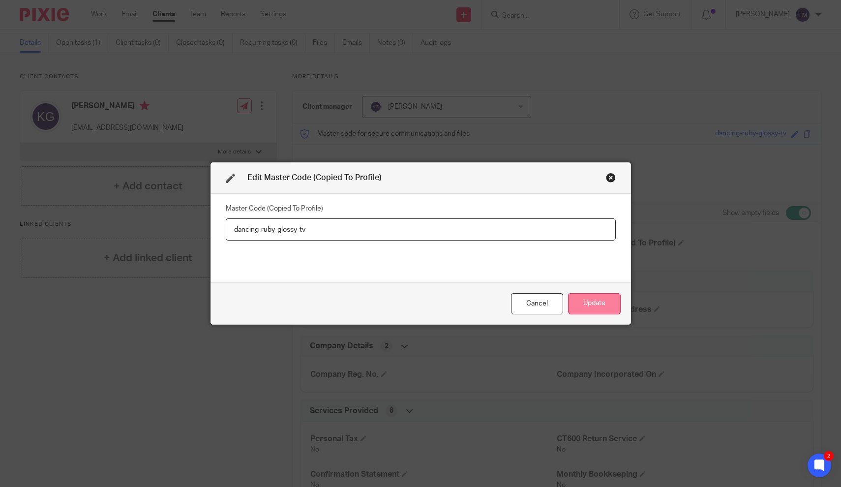
type input "dancing-ruby-glossy-tv"
click at [585, 303] on button "Update" at bounding box center [594, 303] width 53 height 21
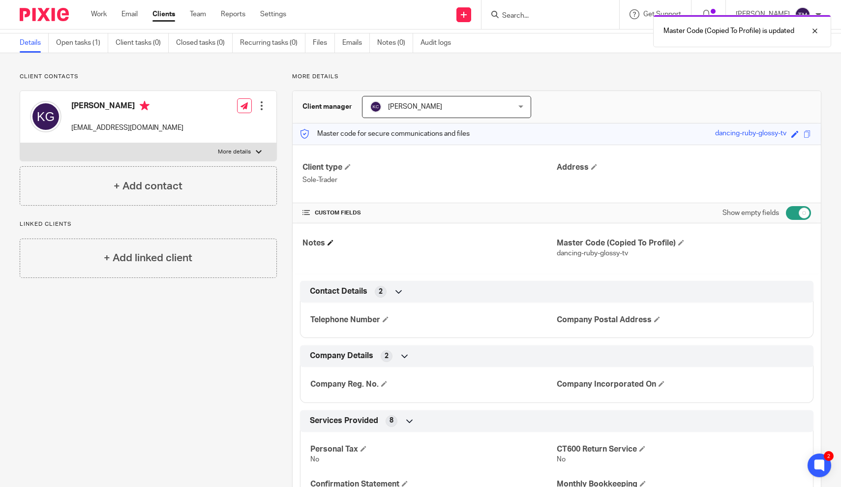
click at [480, 243] on h4 "Notes" at bounding box center [429, 243] width 254 height 10
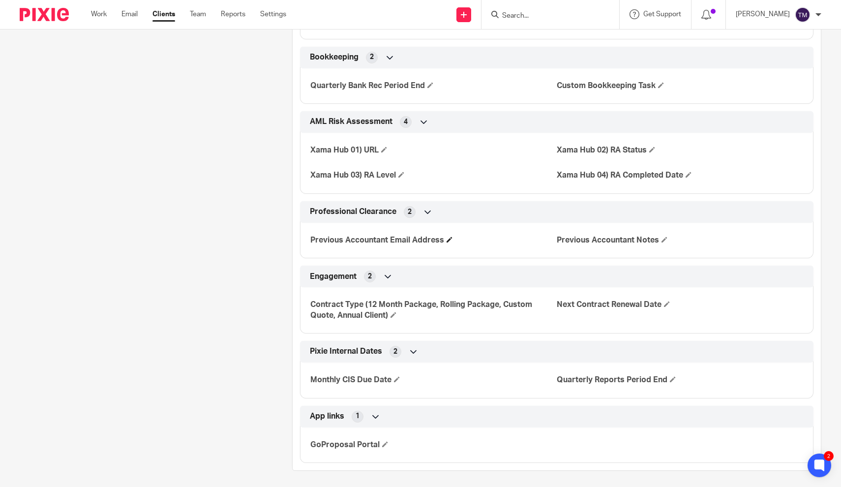
scroll to position [1189, 0]
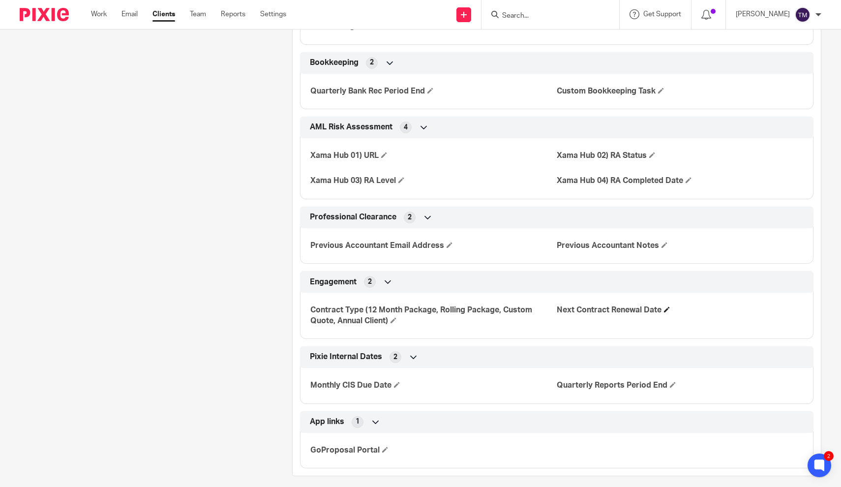
click at [668, 306] on span at bounding box center [667, 309] width 6 height 6
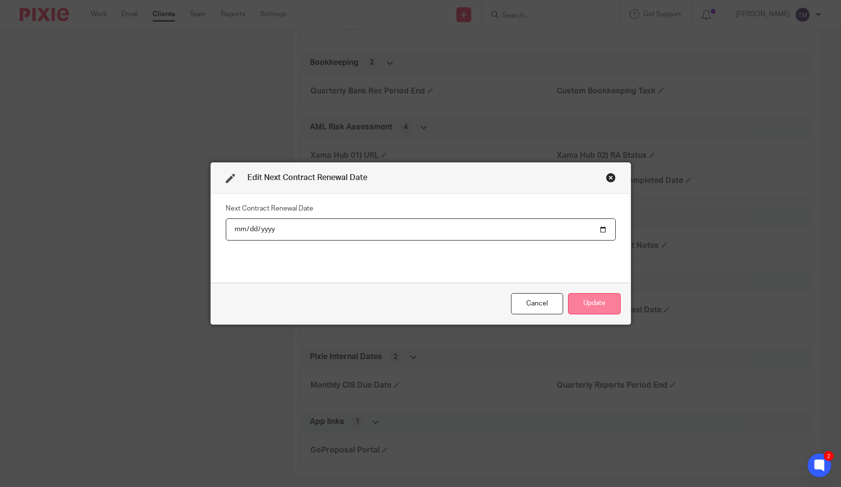
type input "2026-09-14"
click at [612, 306] on button "Update" at bounding box center [594, 303] width 53 height 21
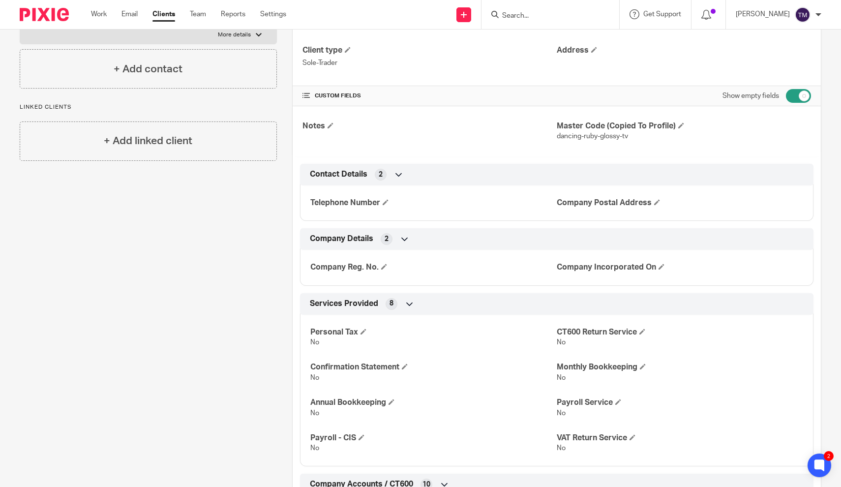
scroll to position [147, 0]
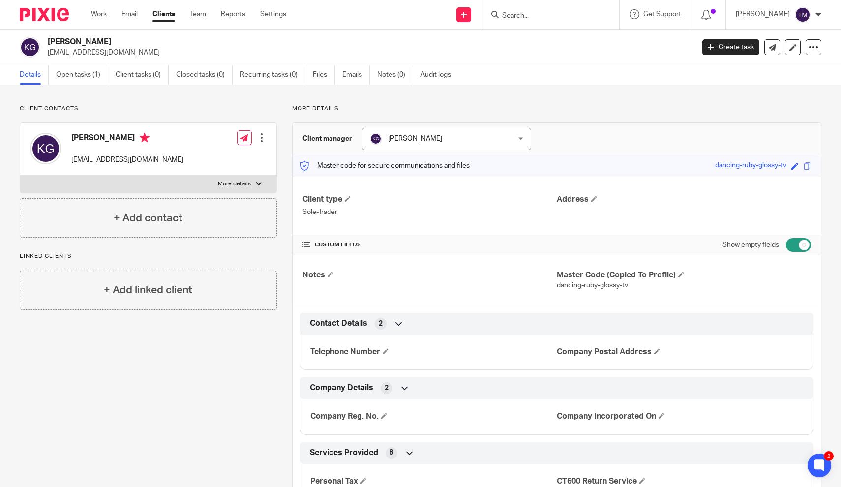
scroll to position [0, 0]
click at [814, 47] on icon at bounding box center [813, 47] width 10 height 10
click at [753, 71] on link "Update from Companies House" at bounding box center [759, 72] width 109 height 14
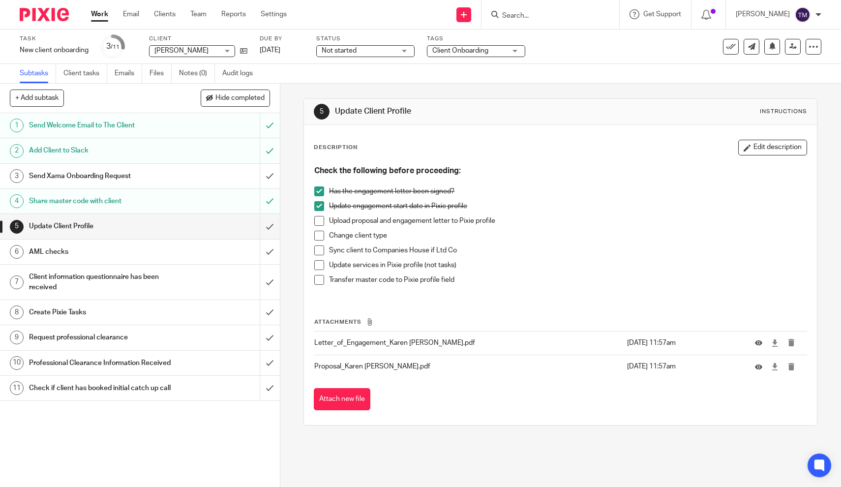
click at [319, 218] on span at bounding box center [319, 221] width 10 height 10
click at [320, 238] on span at bounding box center [319, 236] width 10 height 10
click at [320, 247] on span at bounding box center [319, 250] width 10 height 10
click at [321, 264] on span at bounding box center [319, 265] width 10 height 10
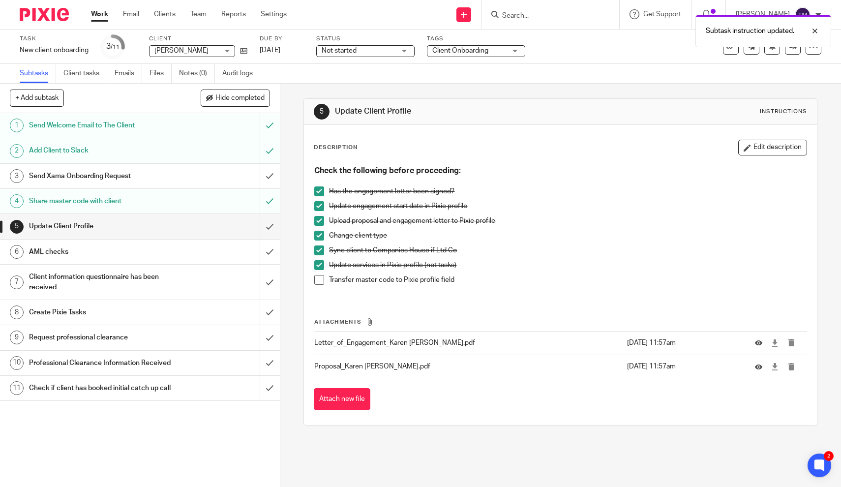
click at [319, 280] on span at bounding box center [319, 280] width 10 height 10
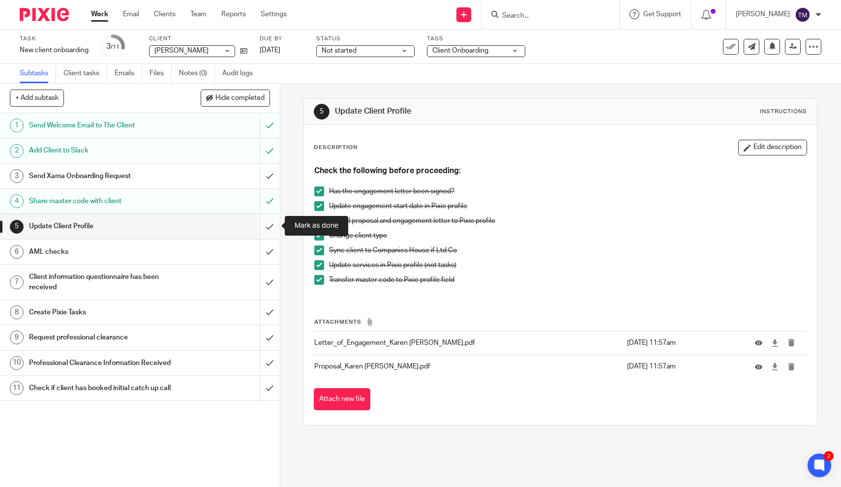
click at [269, 229] on input "submit" at bounding box center [140, 226] width 280 height 25
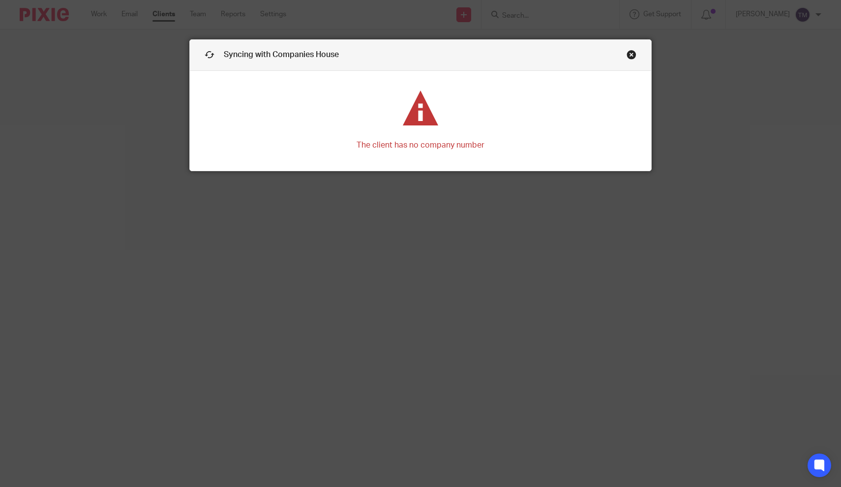
click at [629, 55] on link "Close this dialog window" at bounding box center [631, 56] width 10 height 13
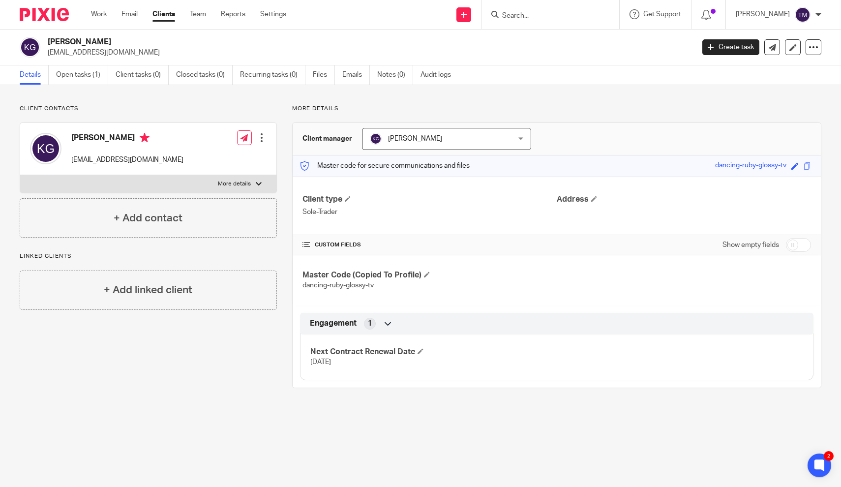
click at [800, 245] on input "checkbox" at bounding box center [798, 245] width 25 height 14
checkbox input "true"
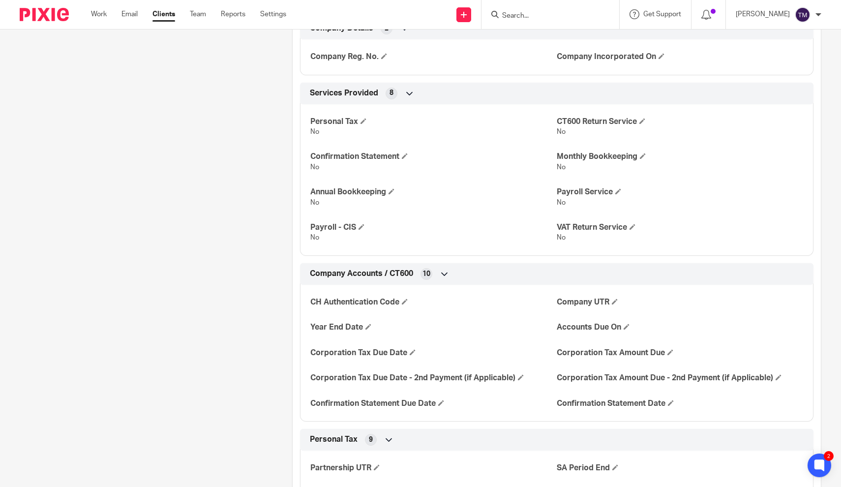
scroll to position [361, 0]
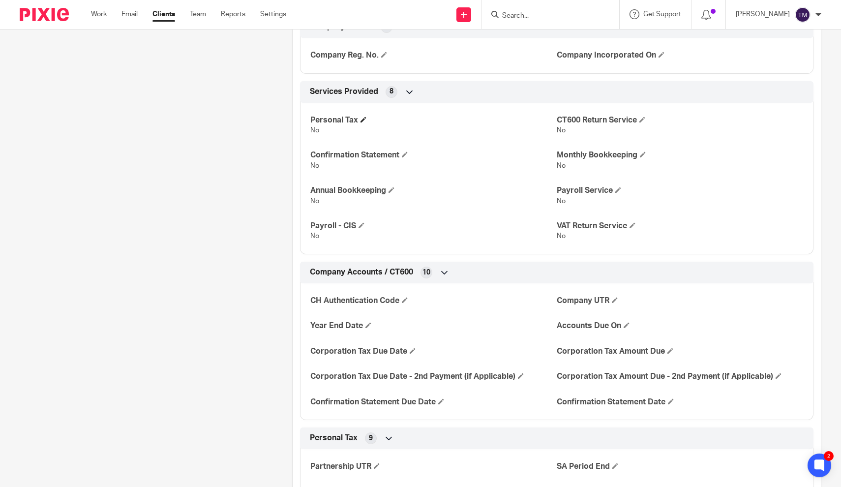
click at [362, 120] on span at bounding box center [363, 120] width 6 height 6
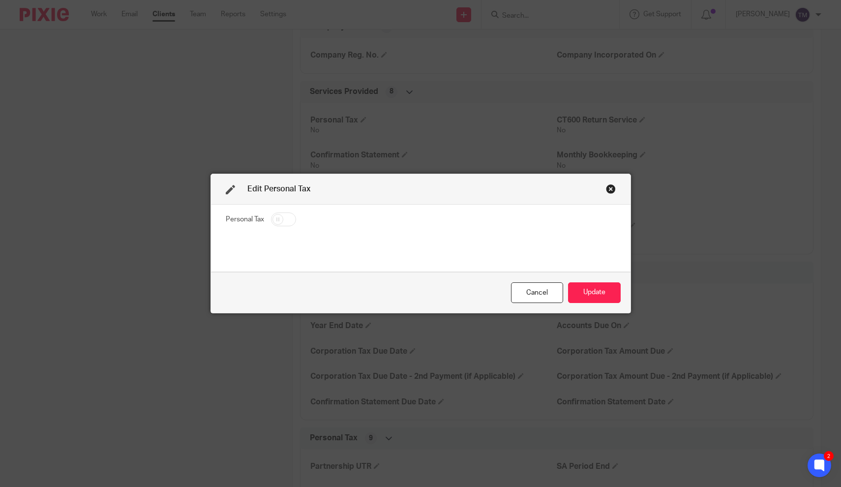
click at [289, 223] on input "checkbox" at bounding box center [283, 219] width 25 height 14
checkbox input "true"
click at [588, 289] on button "Update" at bounding box center [594, 292] width 53 height 21
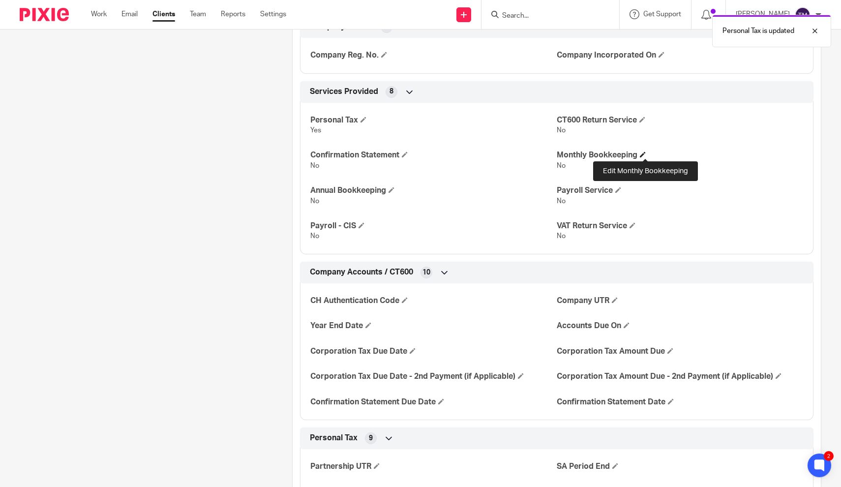
click at [642, 155] on span at bounding box center [643, 154] width 6 height 6
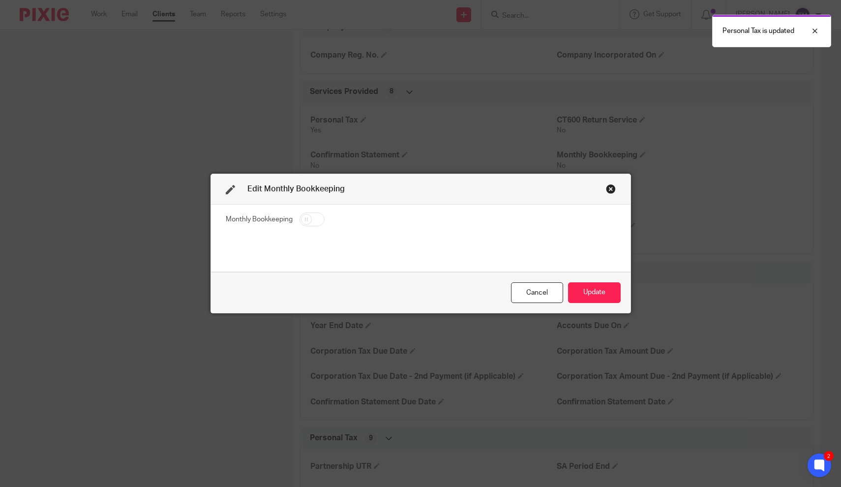
click at [310, 225] on input "checkbox" at bounding box center [311, 219] width 25 height 14
checkbox input "true"
click at [585, 292] on button "Update" at bounding box center [594, 292] width 53 height 21
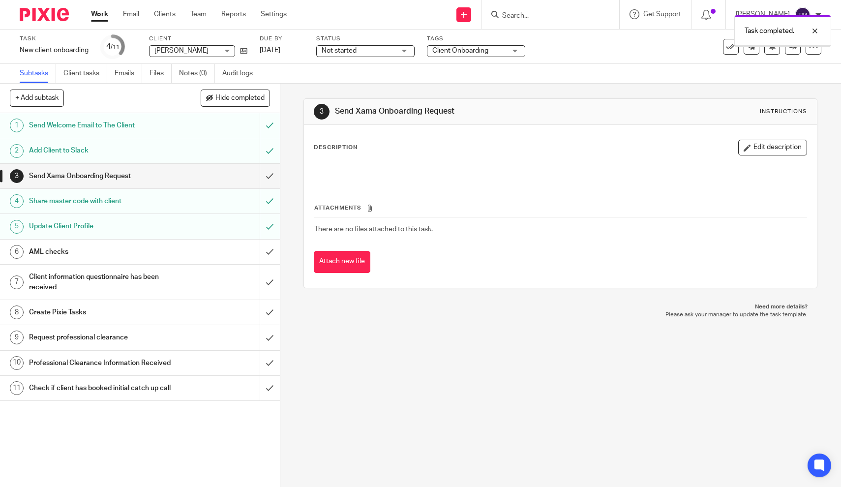
click at [62, 251] on h1 "AML checks" at bounding box center [103, 251] width 148 height 15
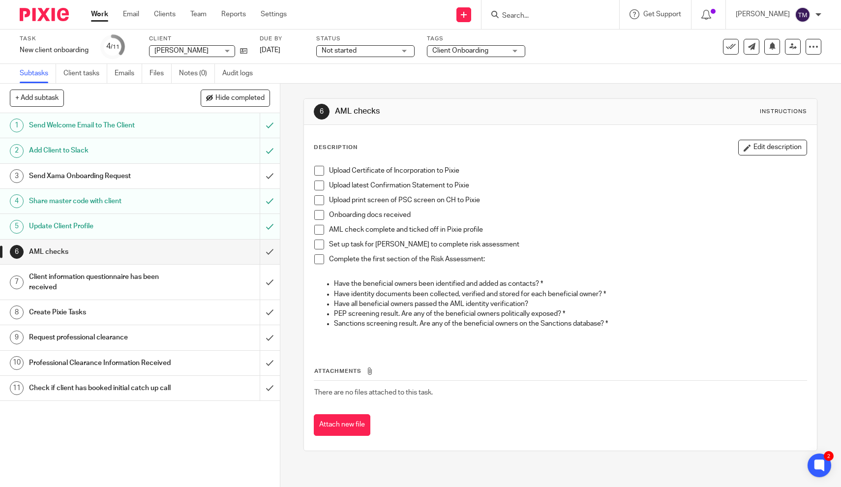
click at [557, 17] on input "Search" at bounding box center [545, 16] width 89 height 9
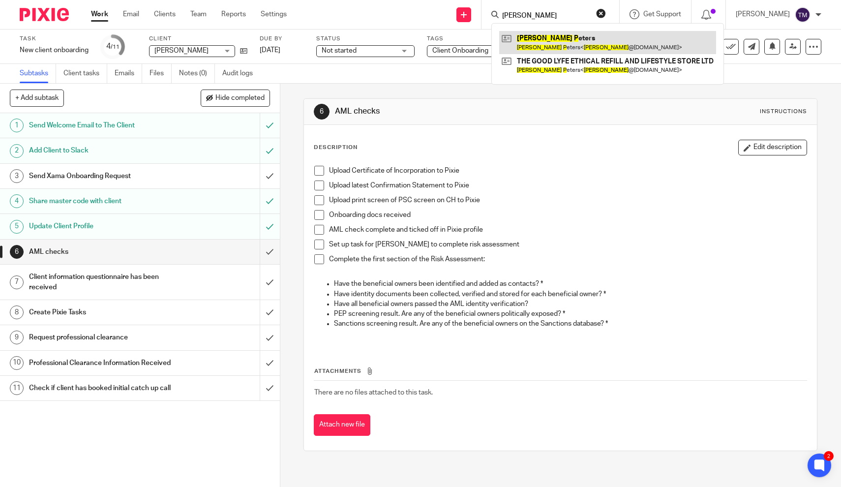
type input "laura p"
click at [552, 43] on link at bounding box center [607, 42] width 217 height 23
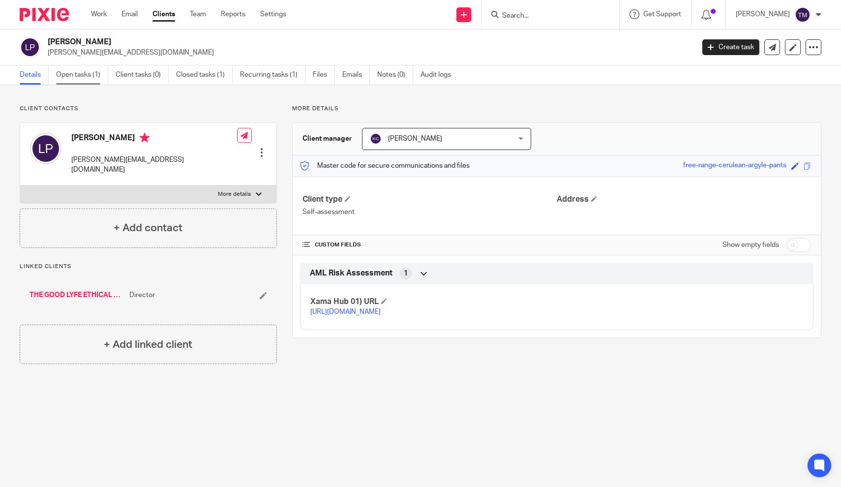
click at [91, 75] on link "Open tasks (1)" at bounding box center [82, 74] width 52 height 19
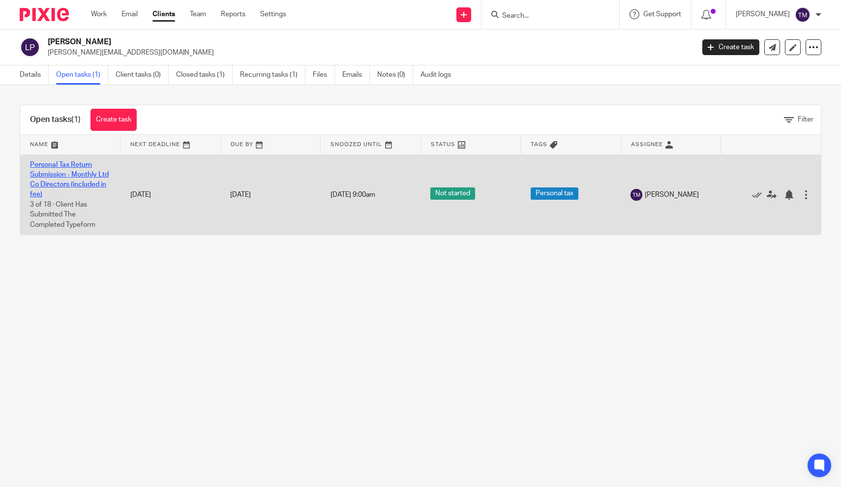
click at [95, 178] on link "Personal Tax Return Submission - Monthly Ltd Co Directors (included in fee)" at bounding box center [69, 179] width 79 height 37
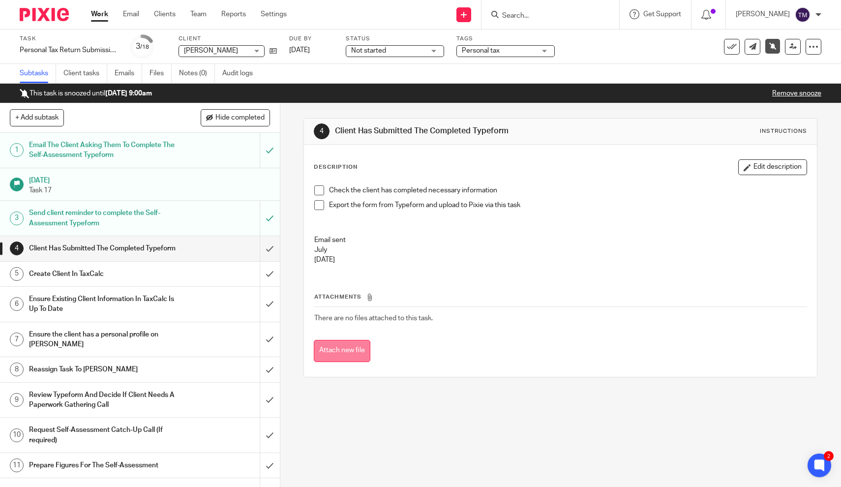
click at [352, 349] on button "Attach new file" at bounding box center [342, 351] width 57 height 22
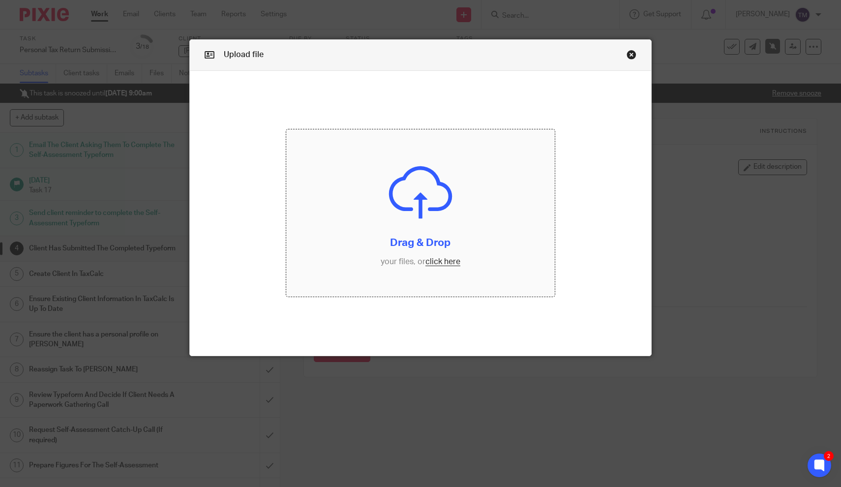
click at [412, 221] on input "file" at bounding box center [420, 213] width 268 height 168
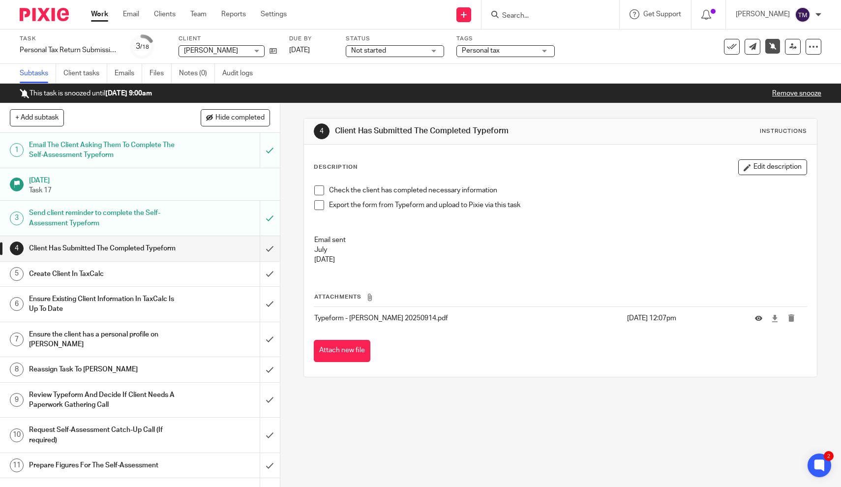
click at [321, 191] on span at bounding box center [319, 190] width 10 height 10
click at [321, 208] on span at bounding box center [319, 205] width 10 height 10
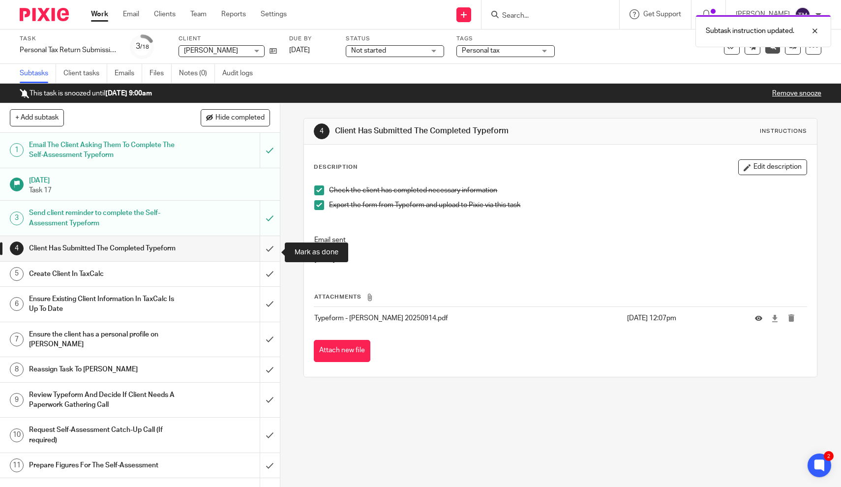
click at [270, 249] on input "submit" at bounding box center [140, 248] width 280 height 25
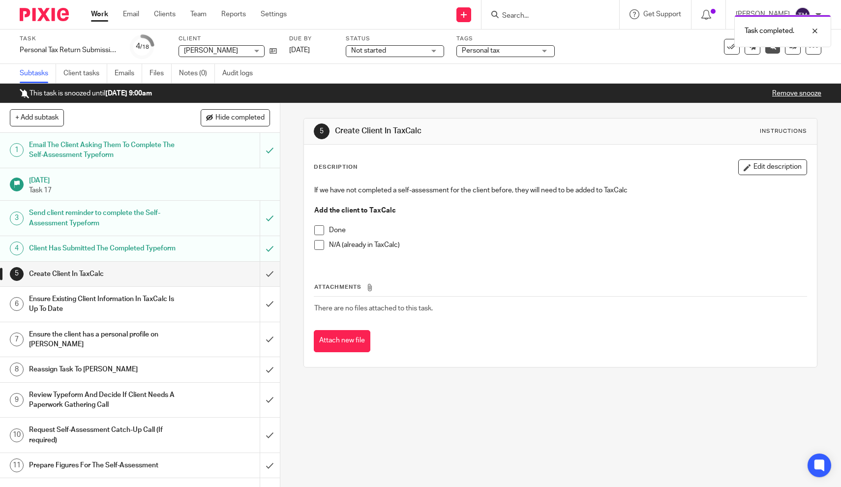
click at [152, 280] on h1 "Create Client In TaxCalc" at bounding box center [103, 274] width 148 height 15
click at [124, 345] on h1 "Ensure the client has a personal profile on [PERSON_NAME]" at bounding box center [103, 339] width 148 height 25
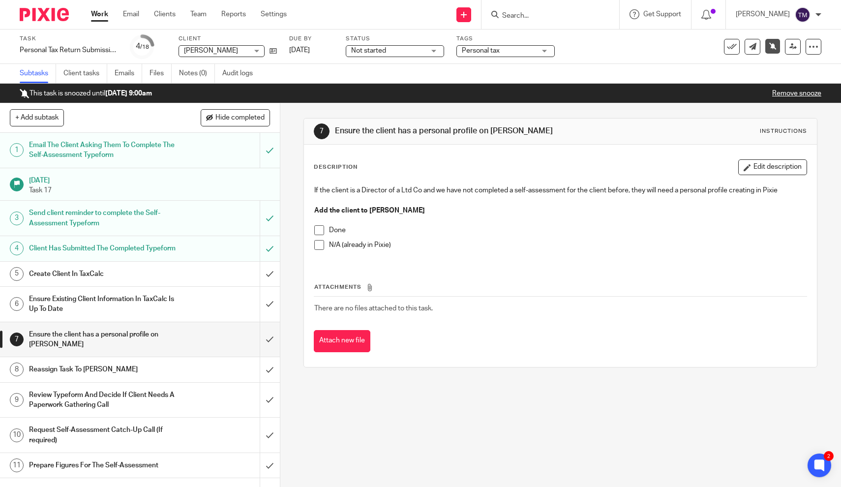
click at [322, 230] on span at bounding box center [319, 230] width 10 height 10
click at [321, 230] on span at bounding box center [319, 230] width 10 height 10
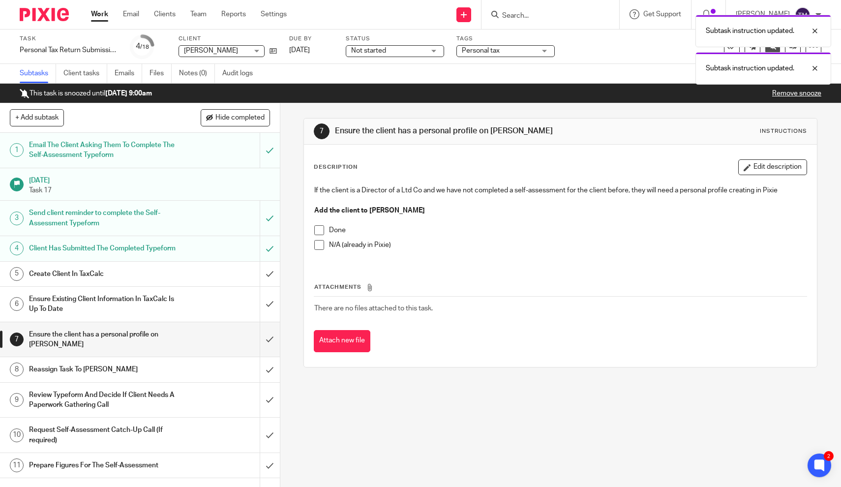
click at [318, 247] on span at bounding box center [319, 245] width 10 height 10
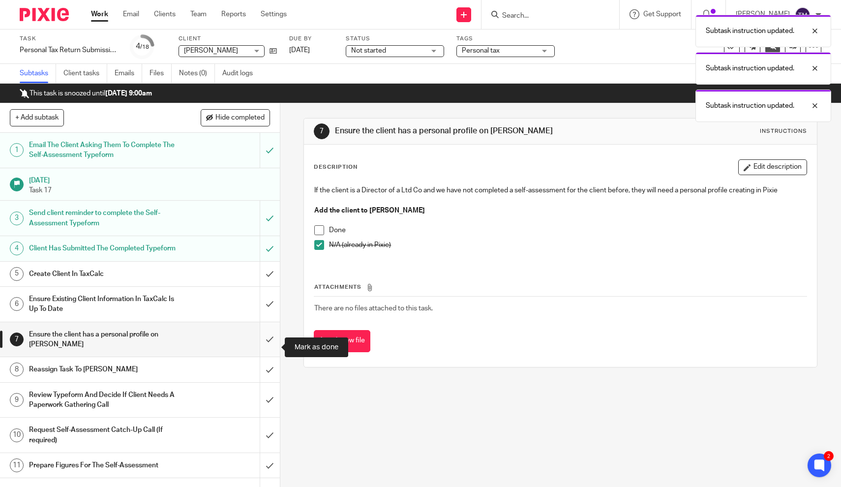
click at [269, 349] on input "submit" at bounding box center [140, 339] width 280 height 35
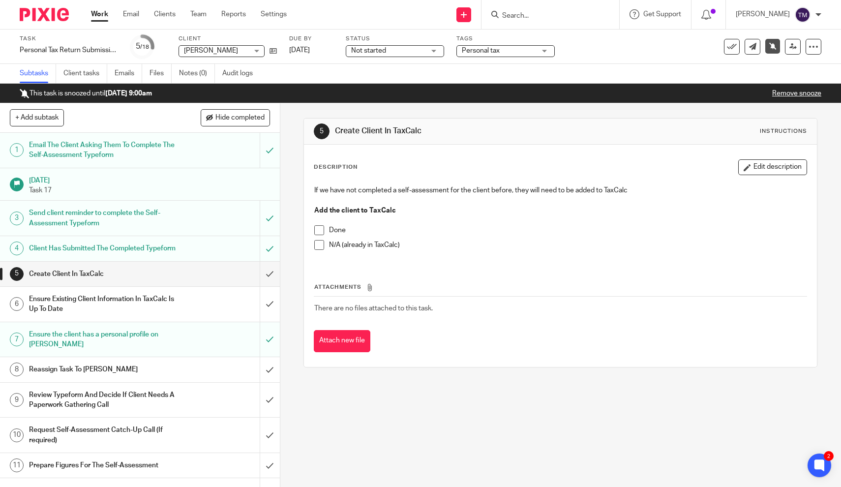
click at [541, 14] on input "Search" at bounding box center [545, 16] width 89 height 9
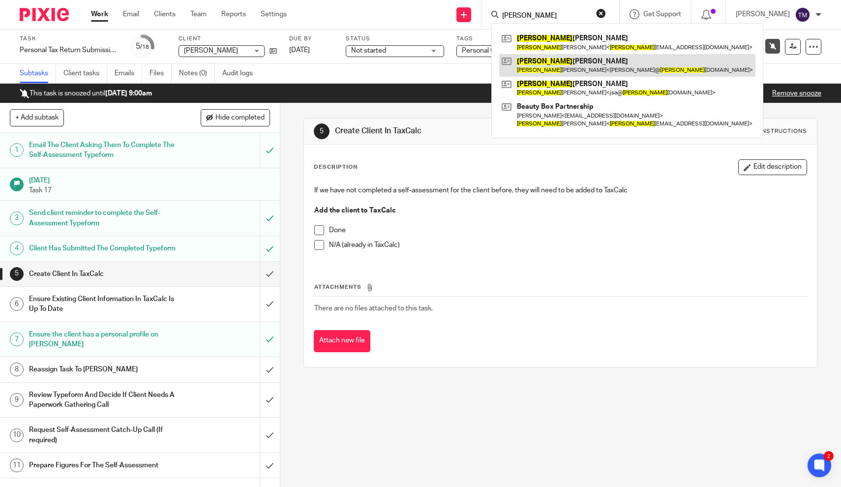
type input "jessica"
click at [547, 67] on link at bounding box center [627, 65] width 256 height 23
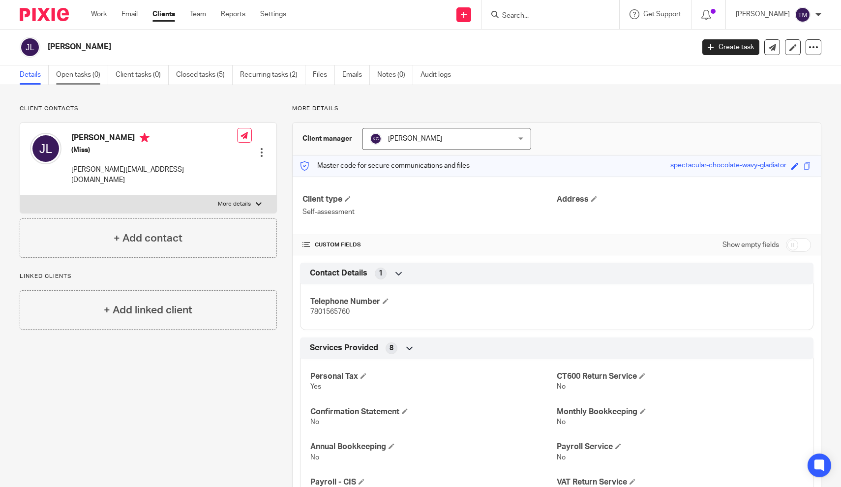
click at [93, 76] on link "Open tasks (0)" at bounding box center [82, 74] width 52 height 19
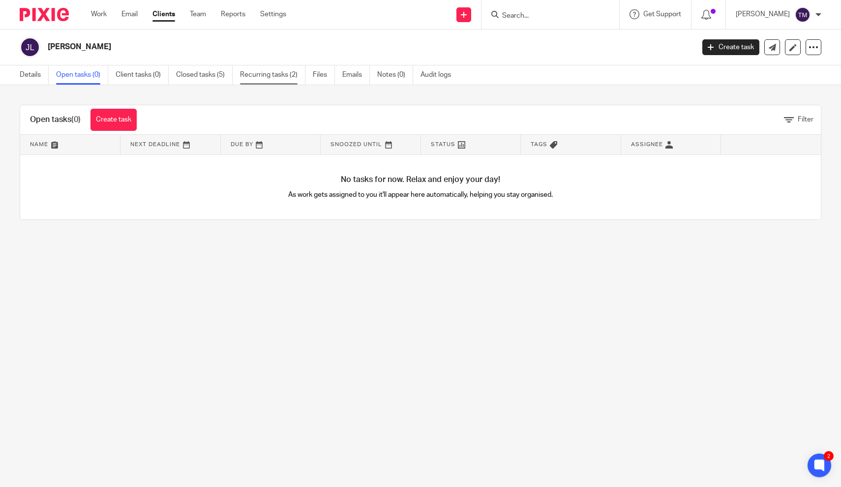
click at [266, 77] on link "Recurring tasks (2)" at bounding box center [272, 74] width 65 height 19
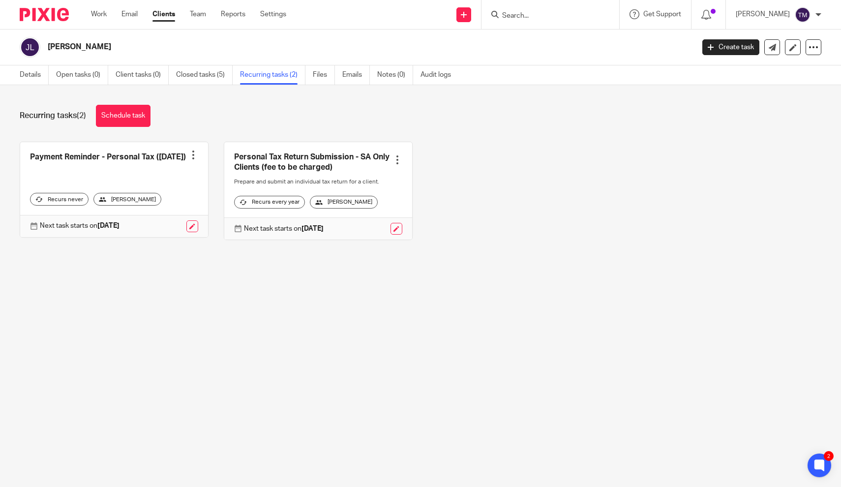
click at [192, 160] on div at bounding box center [193, 155] width 10 height 10
click at [193, 238] on div "Payment Reminder - Personal Tax (31st January 2026) Create task Clone template …" at bounding box center [114, 190] width 189 height 96
click at [193, 232] on link at bounding box center [192, 226] width 12 height 12
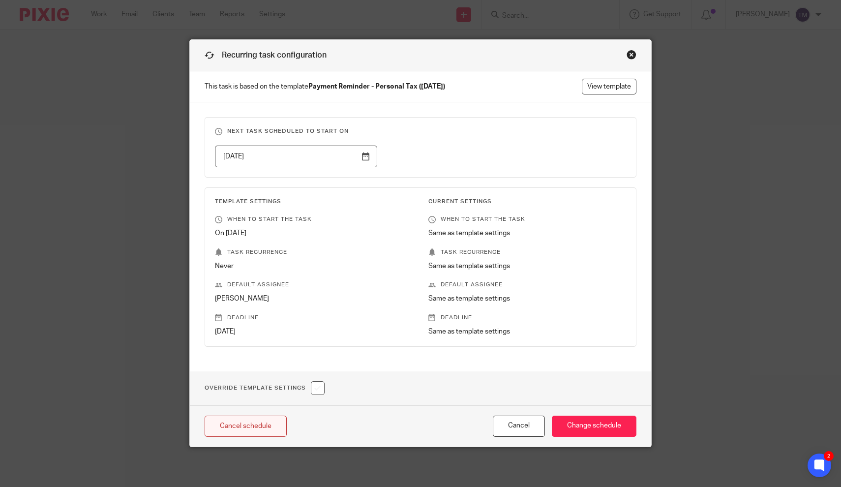
click at [264, 427] on link "Cancel schedule" at bounding box center [246, 426] width 82 height 21
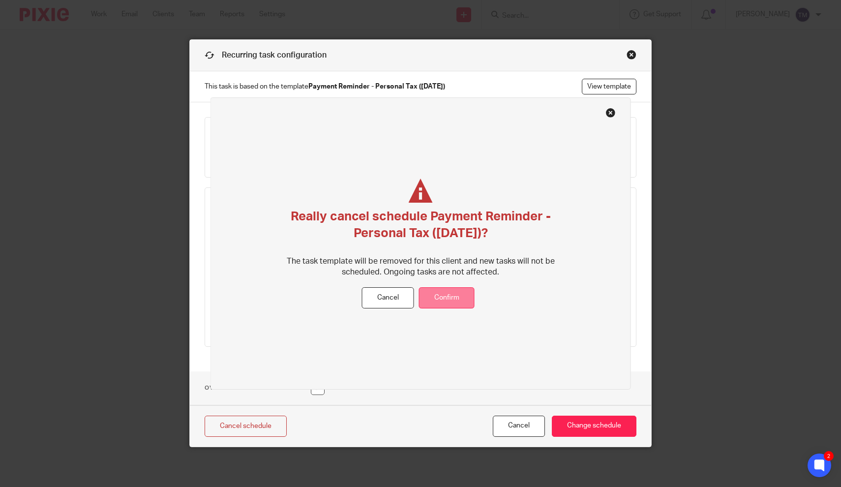
click at [448, 291] on button "Confirm" at bounding box center [447, 297] width 56 height 21
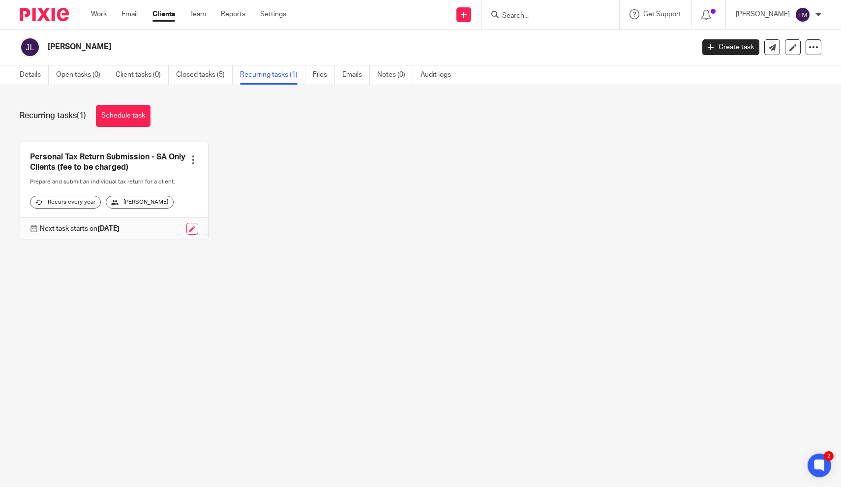
click at [529, 19] on input "Search" at bounding box center [545, 16] width 89 height 9
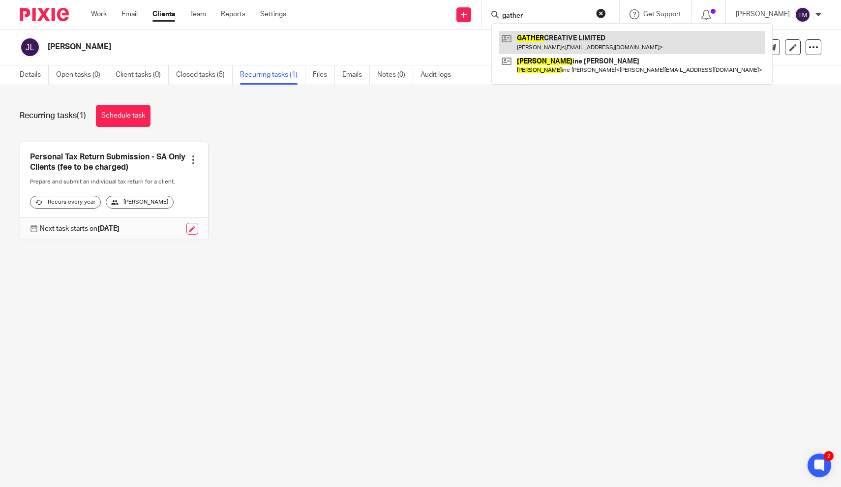
type input "gather"
click at [543, 43] on link at bounding box center [632, 42] width 266 height 23
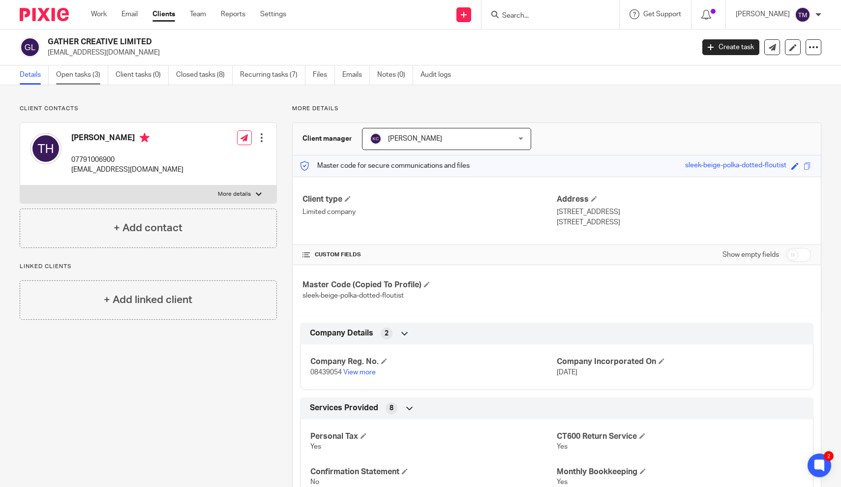
click at [94, 78] on link "Open tasks (3)" at bounding box center [82, 74] width 52 height 19
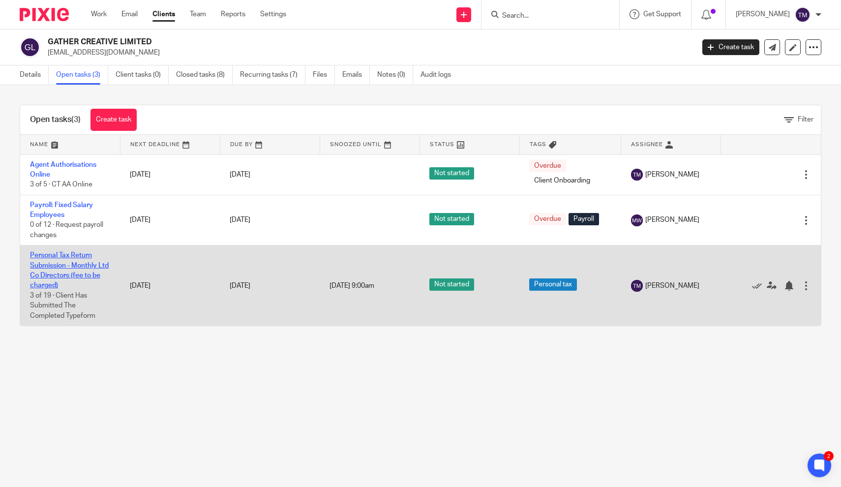
click at [89, 267] on link "Personal Tax Return Submission - Monthly Ltd Co Directors (fee to be charged)" at bounding box center [69, 270] width 79 height 37
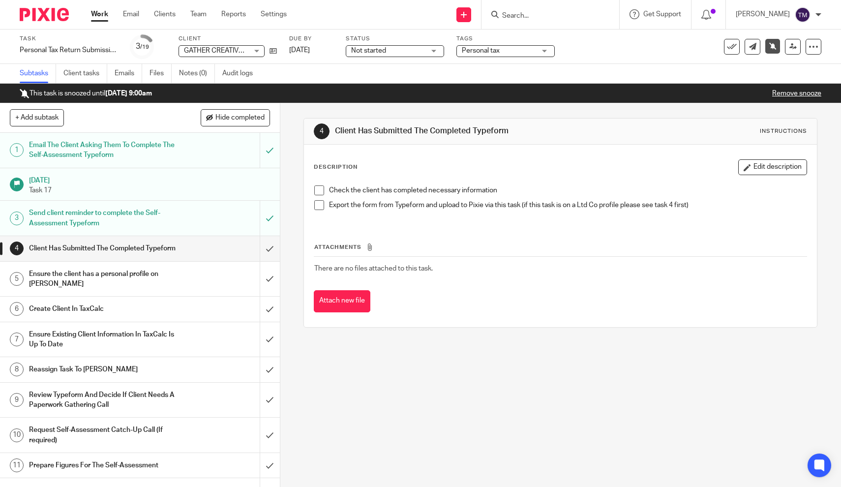
click at [115, 252] on h1 "Client Has Submitted The Completed Typeform" at bounding box center [103, 248] width 148 height 15
click at [734, 51] on icon at bounding box center [732, 47] width 10 height 10
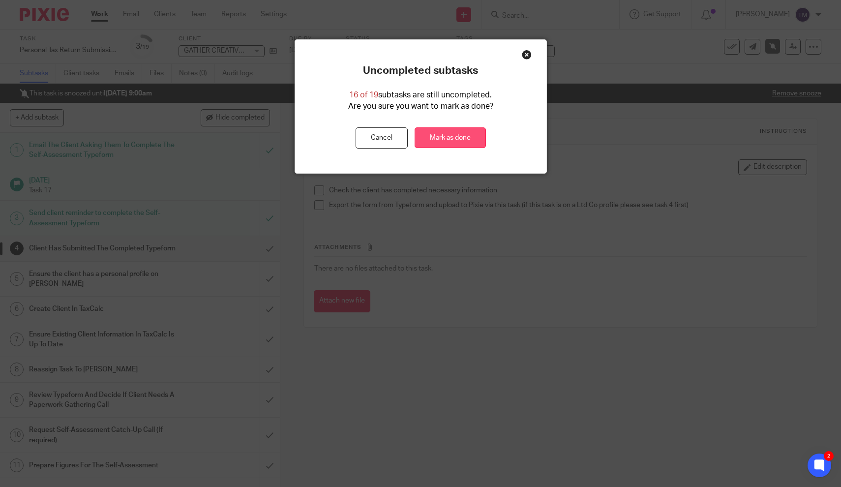
click at [455, 138] on link "Mark as done" at bounding box center [450, 137] width 71 height 21
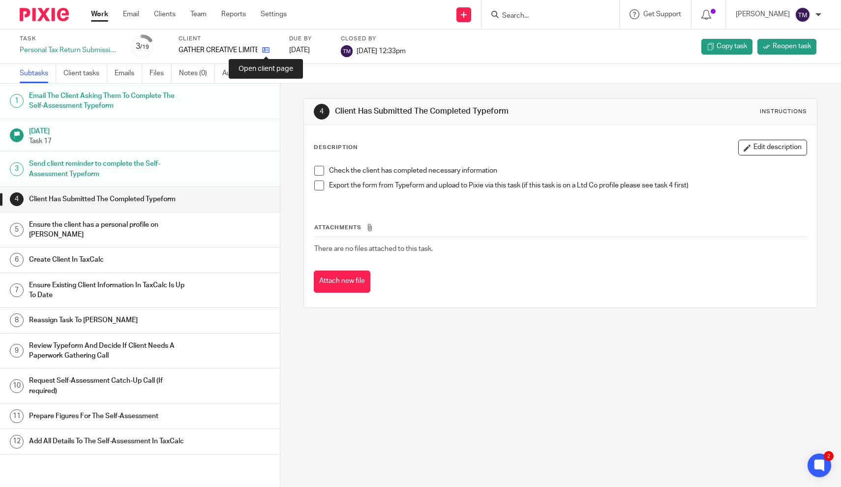
click at [267, 48] on icon at bounding box center [265, 49] width 7 height 7
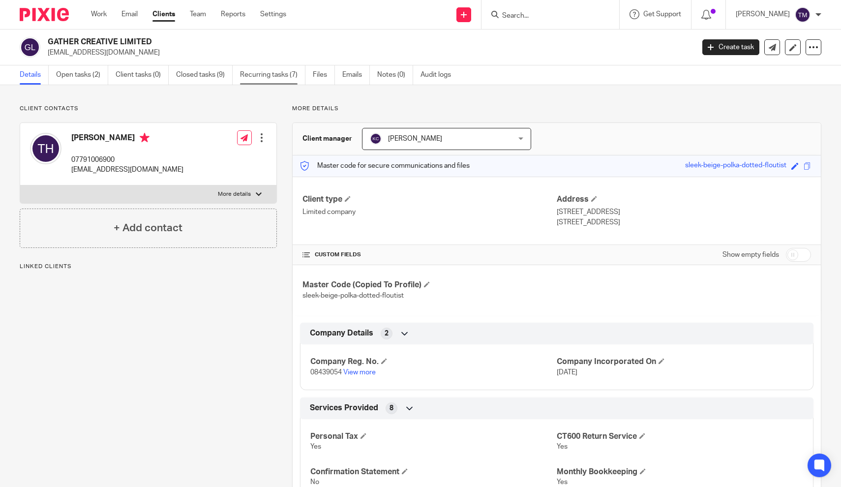
click at [267, 77] on link "Recurring tasks (7)" at bounding box center [272, 74] width 65 height 19
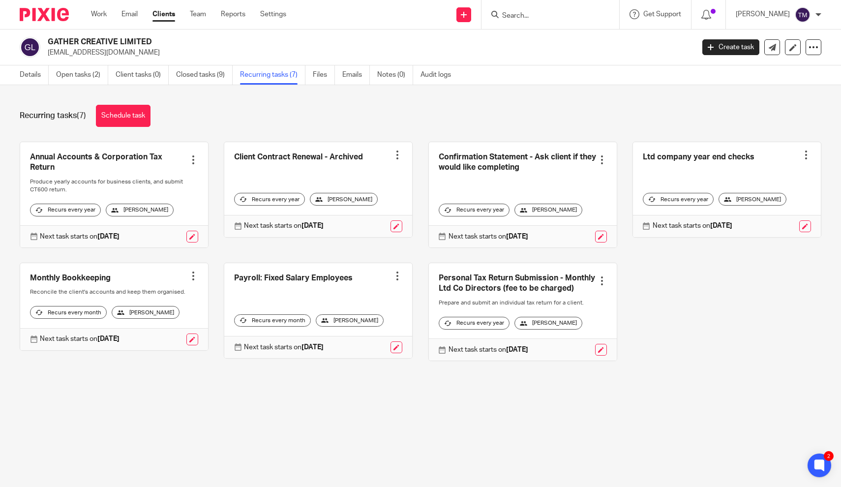
click at [601, 286] on div at bounding box center [602, 281] width 10 height 10
click at [578, 351] on span "Cancel schedule" at bounding box center [566, 350] width 52 height 7
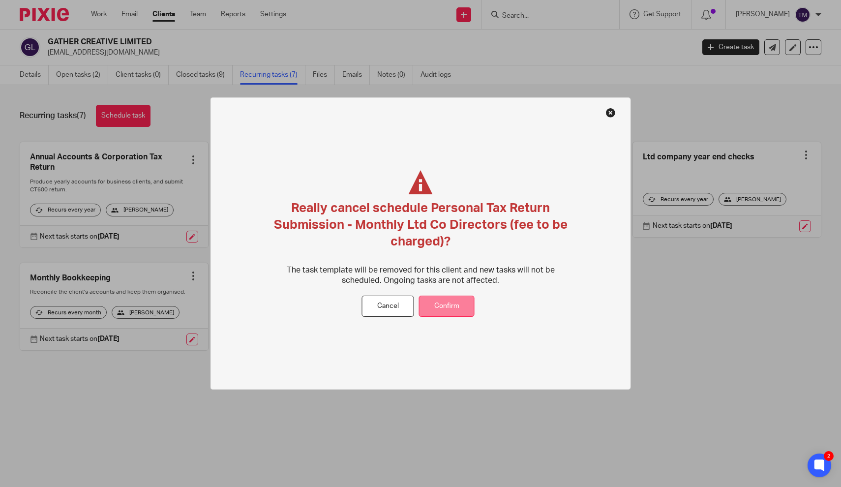
click at [456, 313] on button "Confirm" at bounding box center [447, 306] width 56 height 21
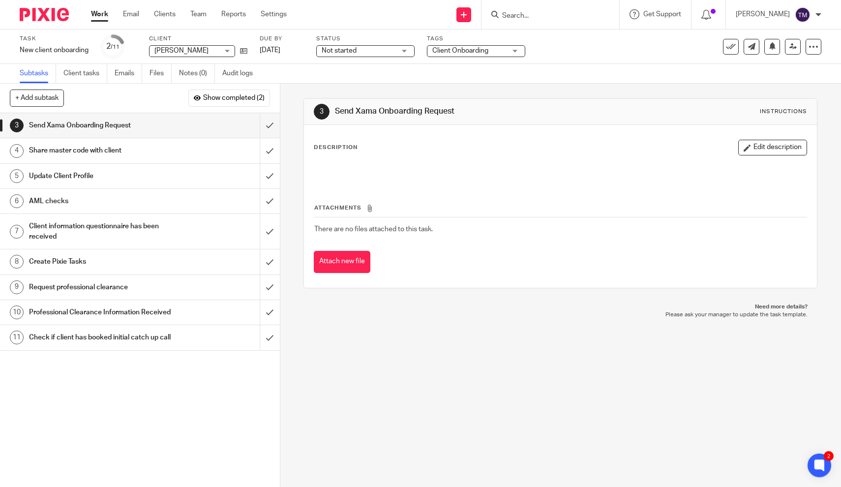
click at [536, 12] on input "Search" at bounding box center [545, 16] width 89 height 9
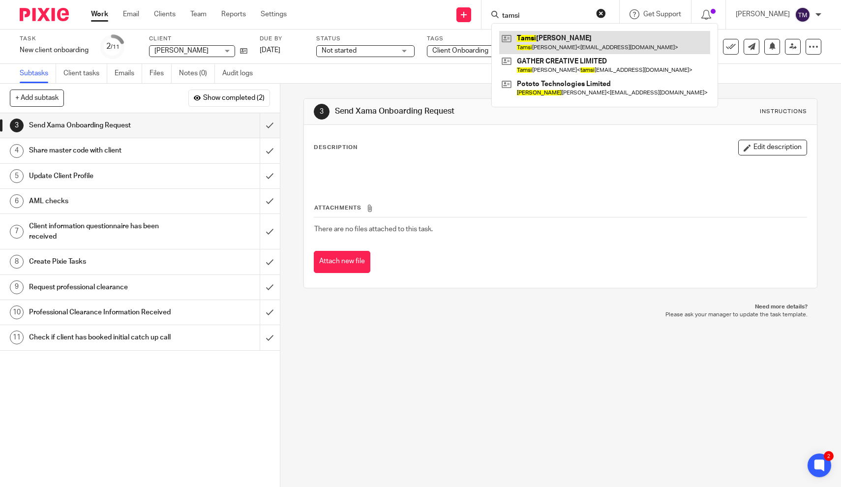
type input "tamsi"
click at [571, 52] on link at bounding box center [604, 42] width 211 height 23
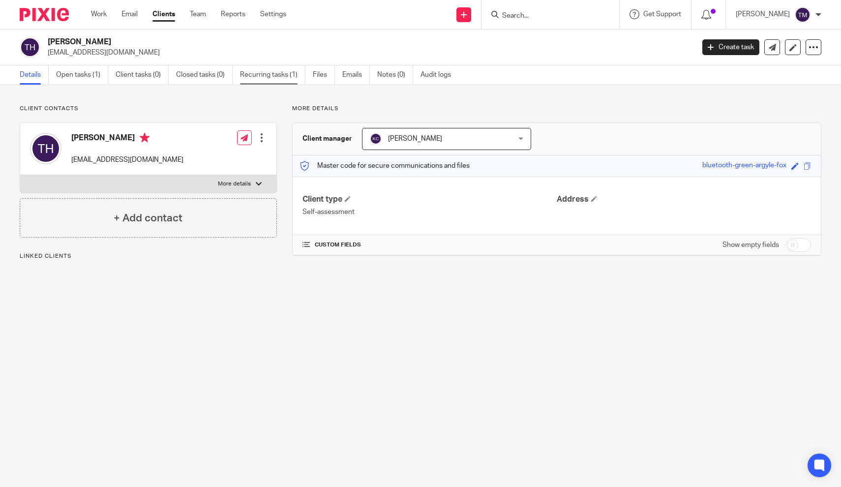
click at [265, 78] on link "Recurring tasks (1)" at bounding box center [272, 74] width 65 height 19
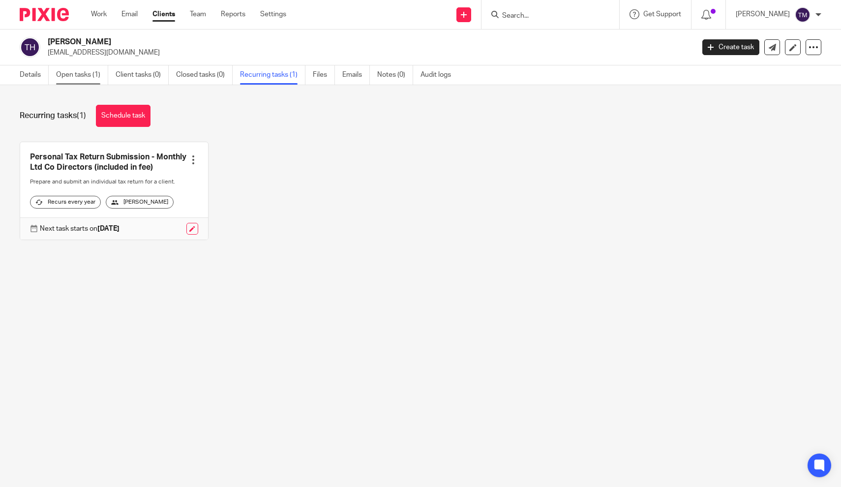
click at [85, 79] on link "Open tasks (1)" at bounding box center [82, 74] width 52 height 19
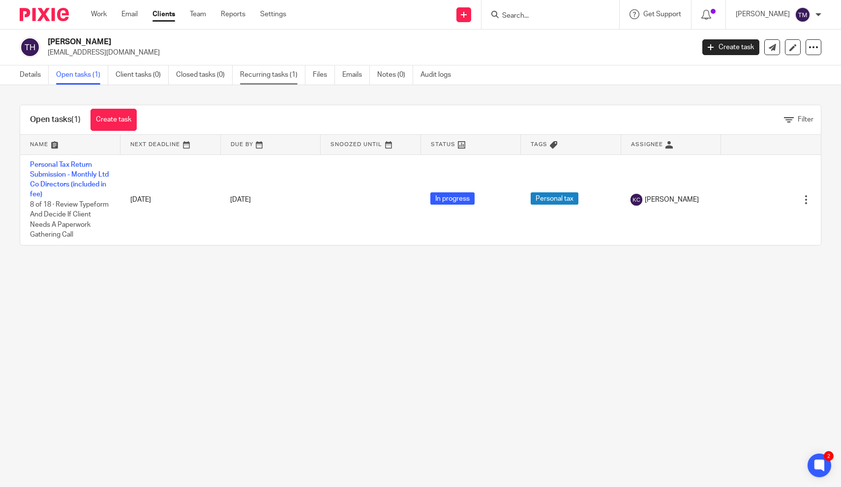
click at [268, 78] on link "Recurring tasks (1)" at bounding box center [272, 74] width 65 height 19
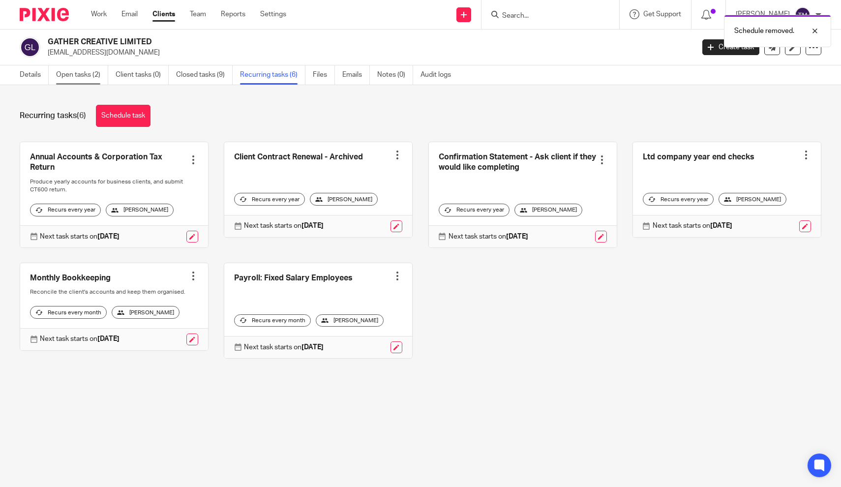
click at [96, 78] on link "Open tasks (2)" at bounding box center [82, 74] width 52 height 19
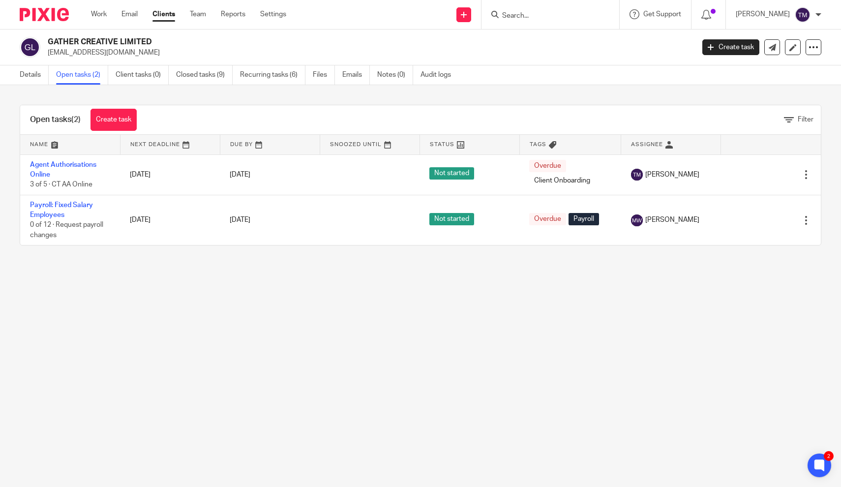
click at [552, 23] on div at bounding box center [550, 14] width 138 height 29
click at [543, 17] on input "Search" at bounding box center [545, 16] width 89 height 9
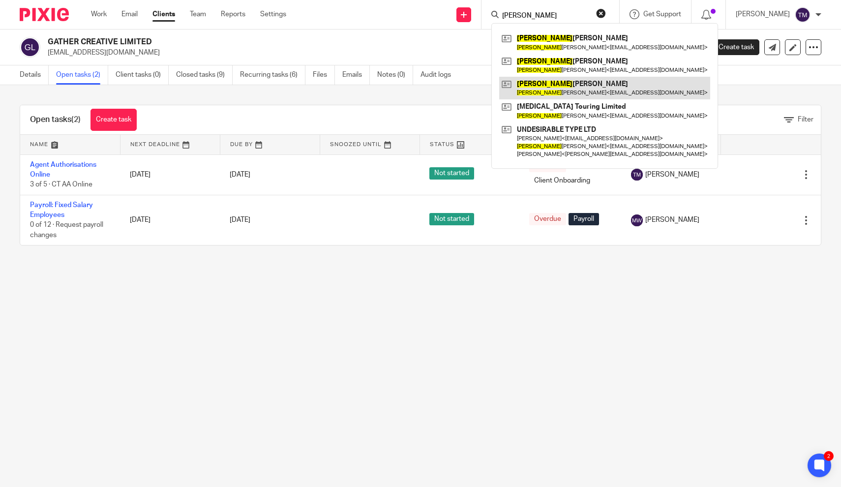
type input "andrew"
click at [556, 86] on link at bounding box center [604, 88] width 211 height 23
